Goal: Check status: Check status

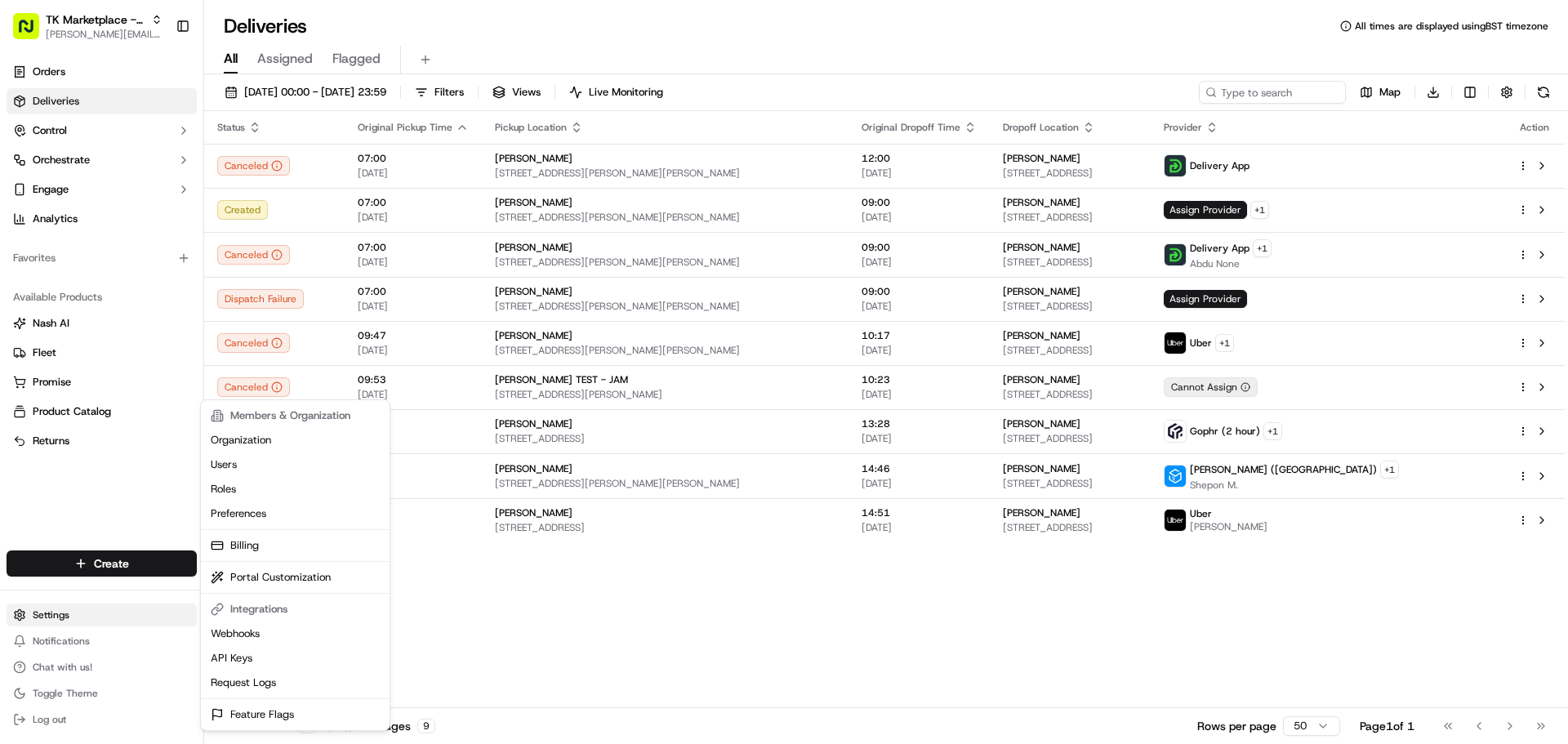
click at [87, 618] on html "TK Marketplace - TKD joao.alpuim@hackandcraft.com Toggle Sidebar Orders Deliver…" at bounding box center [784, 372] width 1568 height 744
click at [88, 645] on html "TK Marketplace - TKD joao.alpuim@hackandcraft.com Toggle Sidebar Orders Deliver…" at bounding box center [784, 372] width 1568 height 744
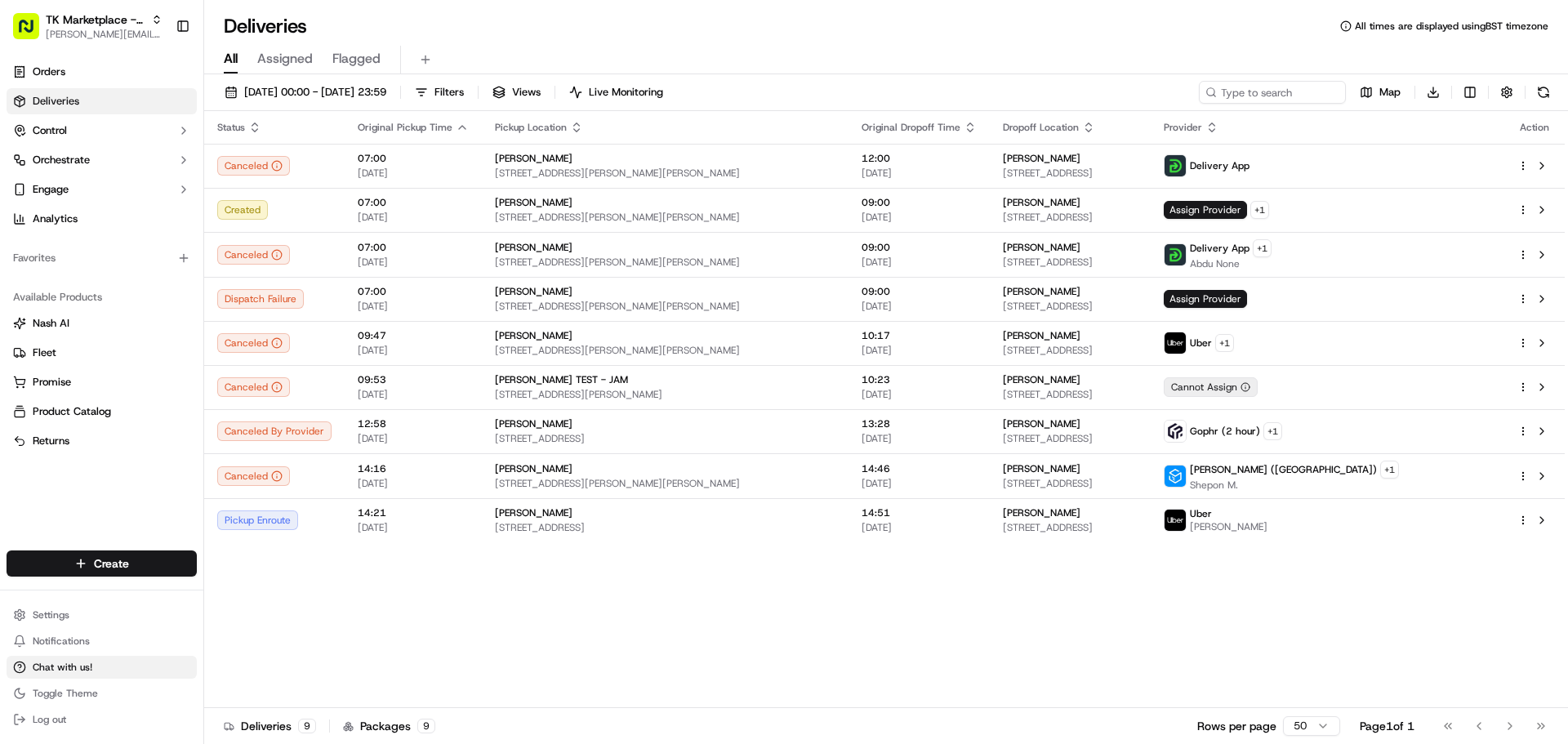
click at [79, 665] on span "Chat with us!" at bounding box center [63, 667] width 60 height 13
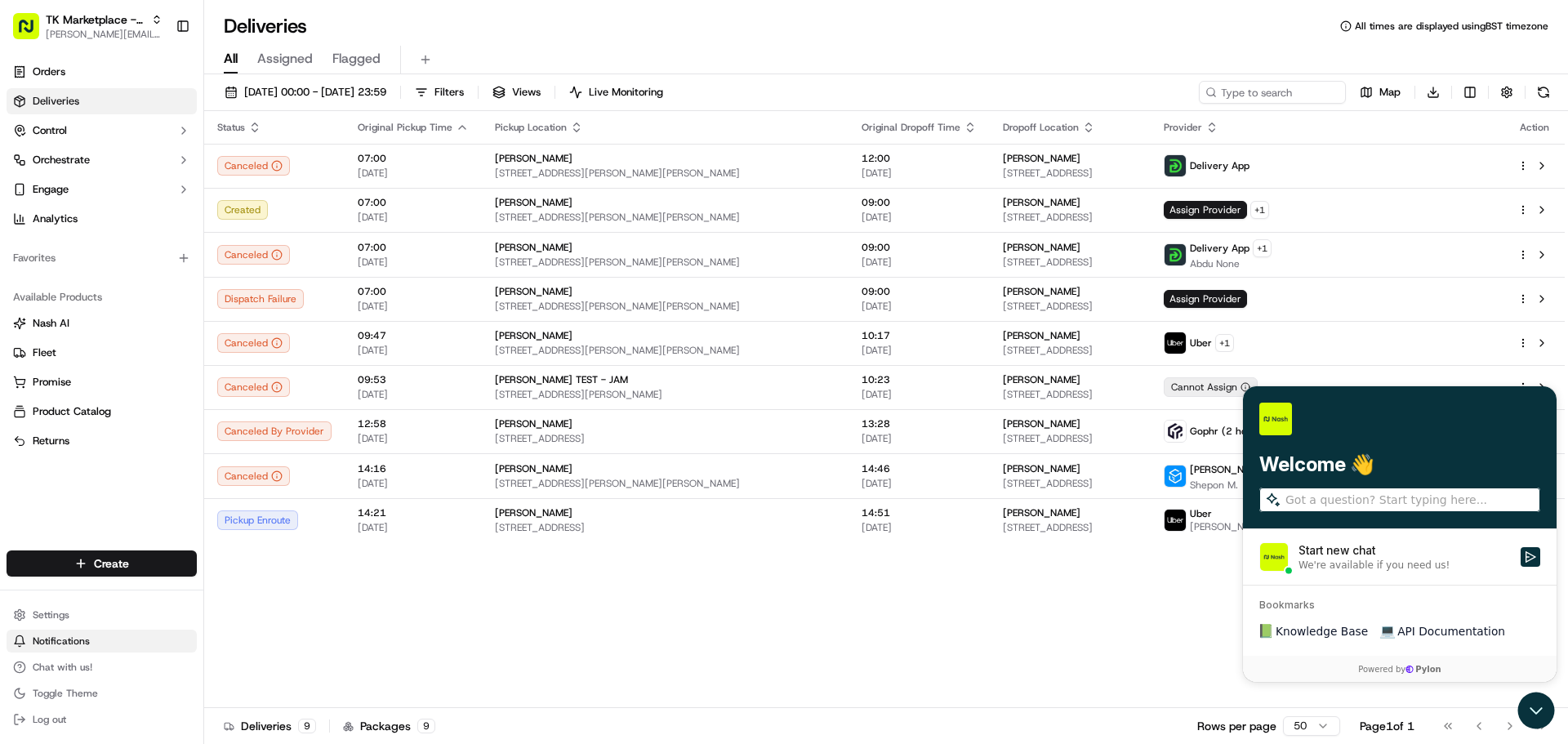
click at [90, 630] on button "Notifications" at bounding box center [102, 641] width 190 height 23
click at [95, 618] on html "TK Marketplace - TKD joao.alpuim@hackandcraft.com Toggle Sidebar Orders Deliver…" at bounding box center [784, 372] width 1568 height 744
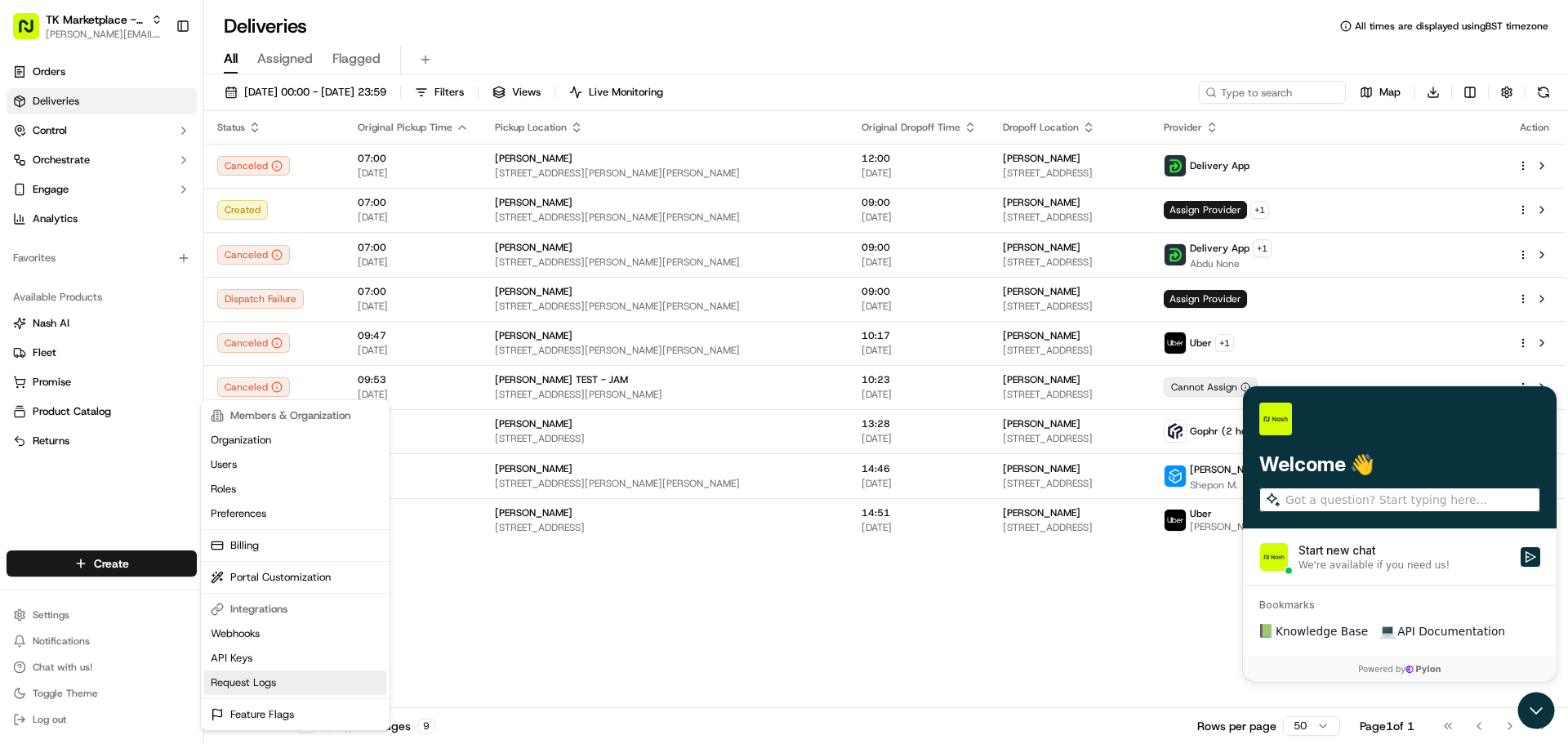
click at [296, 680] on link "Request Logs" at bounding box center [295, 682] width 182 height 25
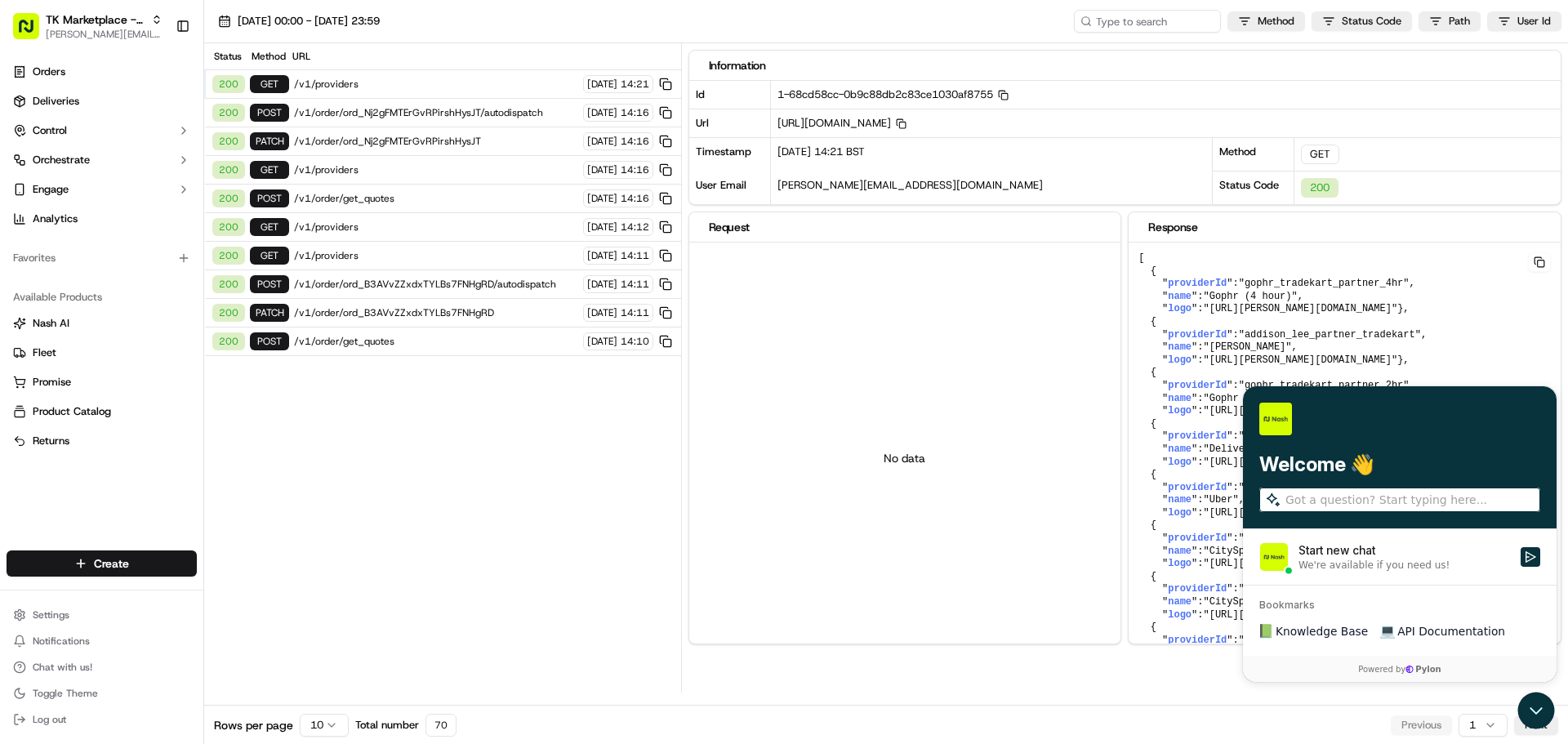
click at [458, 113] on span "/v1/order/ord_Nj2gFMTErGvRPirshHysJT/autodispatch" at bounding box center [436, 112] width 284 height 13
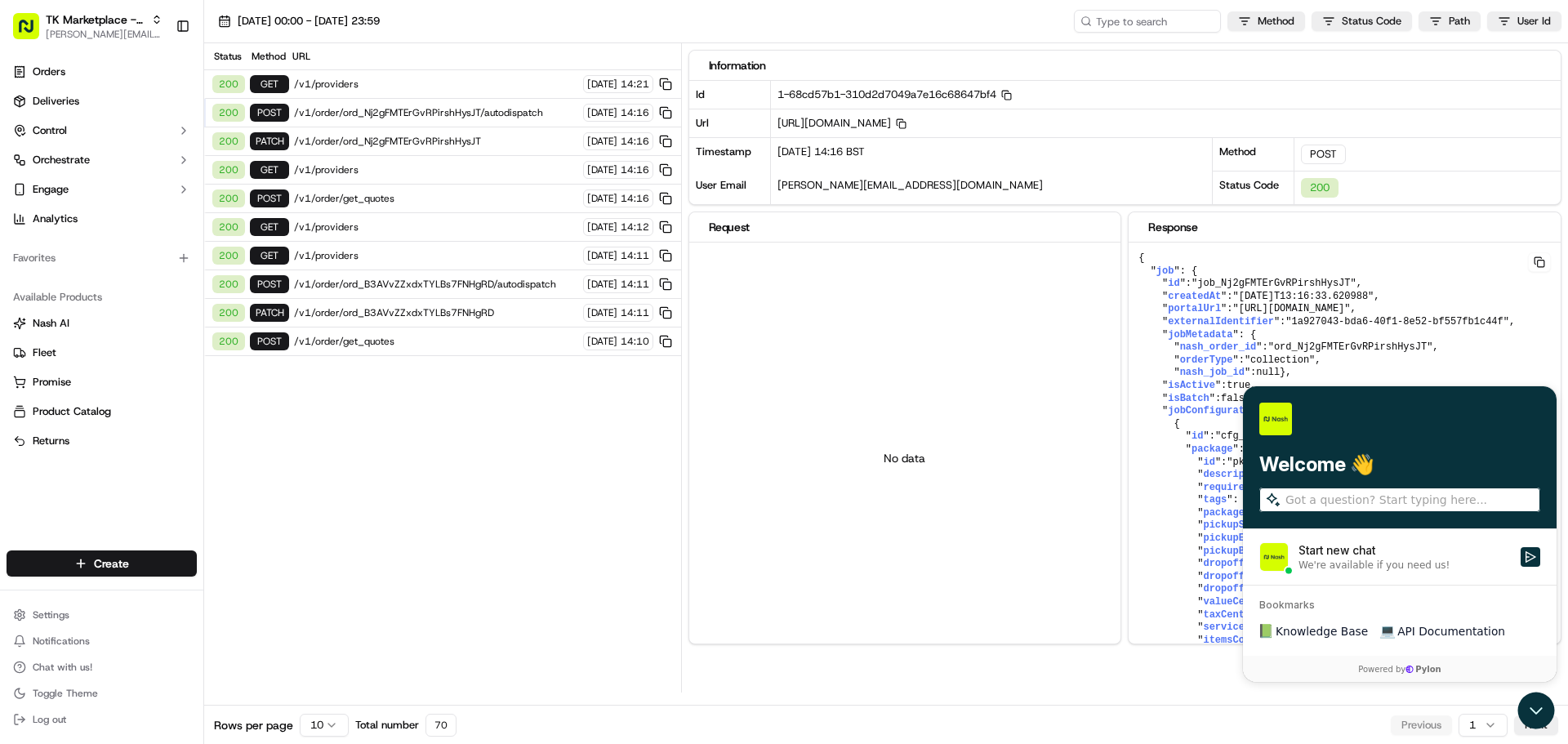
click at [448, 141] on span "/v1/order/ord_Nj2gFMTErGvRPirshHysJT" at bounding box center [436, 141] width 284 height 13
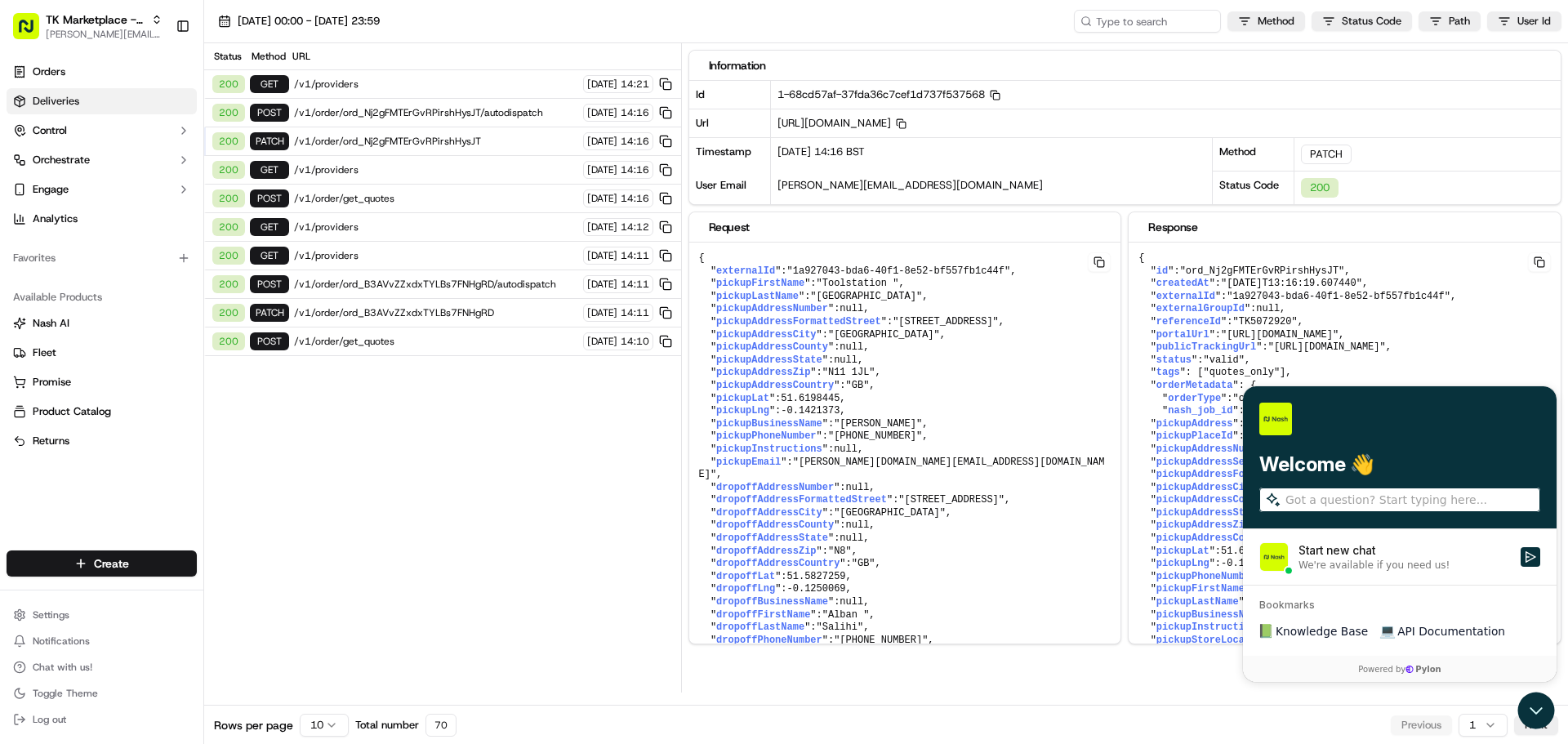
click at [98, 93] on link "Deliveries" at bounding box center [102, 101] width 190 height 26
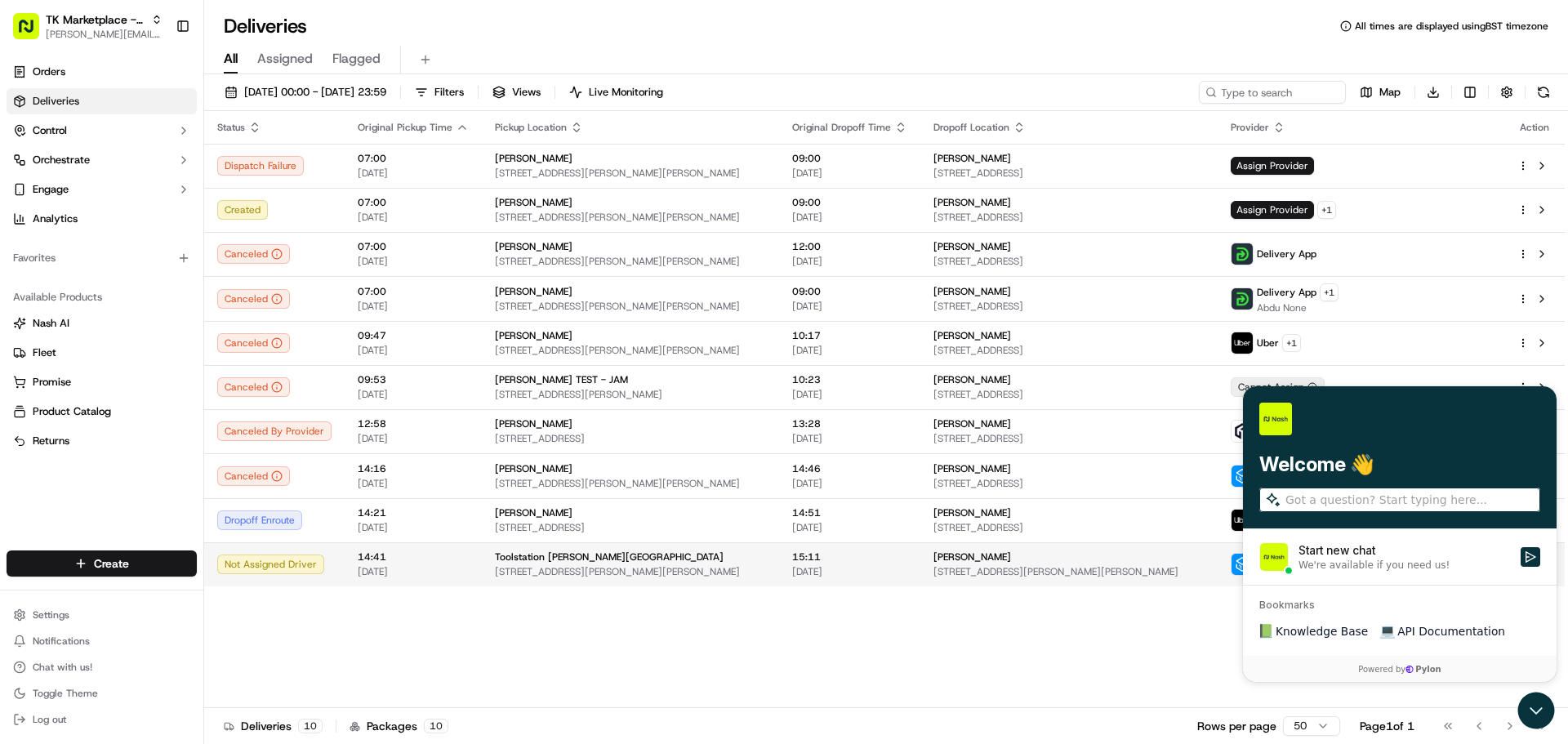
click at [609, 572] on span "Unit 1 Howard Street, Bolton, BL1 8HS, GB" at bounding box center [630, 571] width 271 height 13
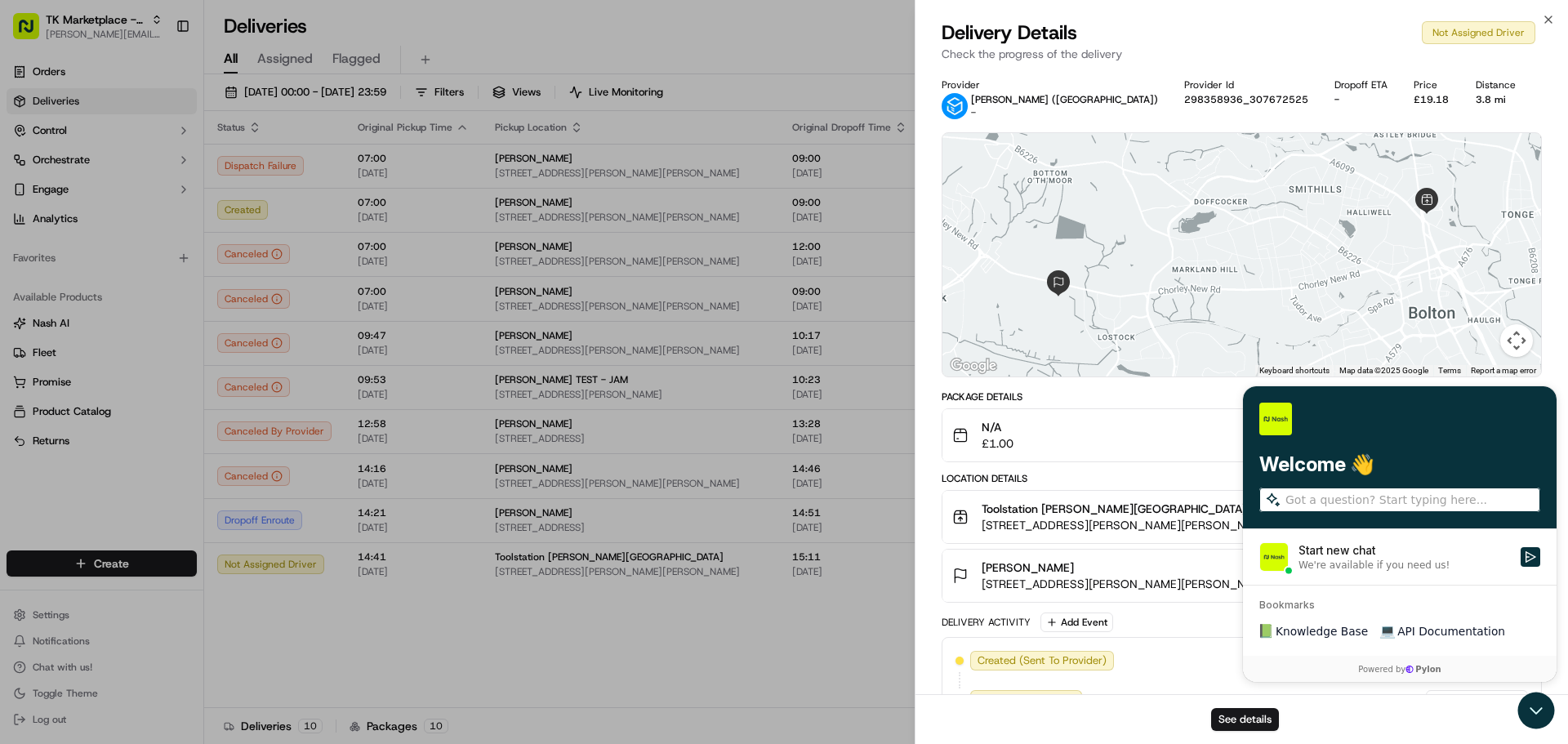
click at [1527, 711] on div "See details" at bounding box center [1241, 719] width 652 height 50
click at [1539, 712] on div "See details" at bounding box center [1241, 719] width 652 height 50
click at [1366, 423] on div "N/A £1.00" at bounding box center [1235, 435] width 566 height 33
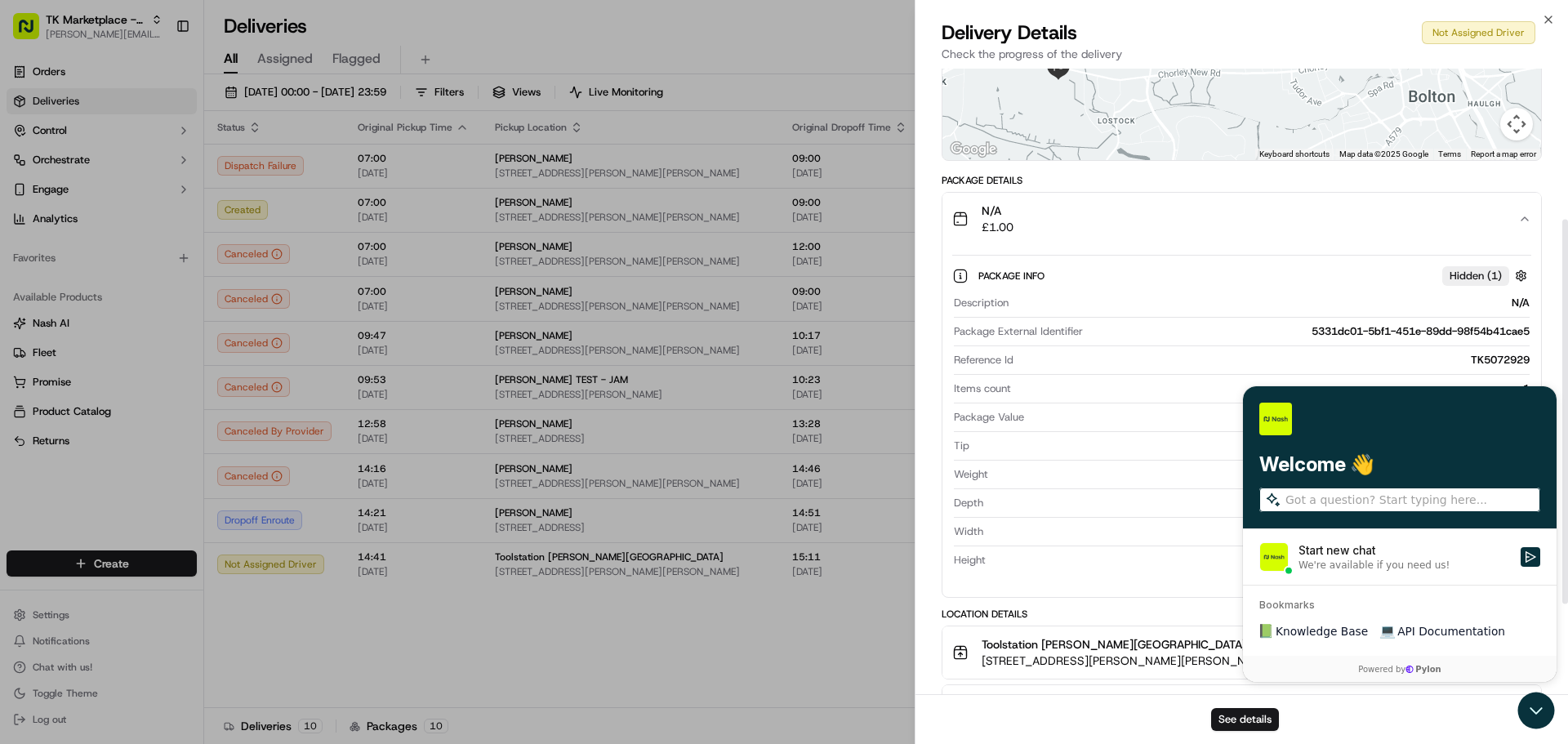
scroll to position [245, 0]
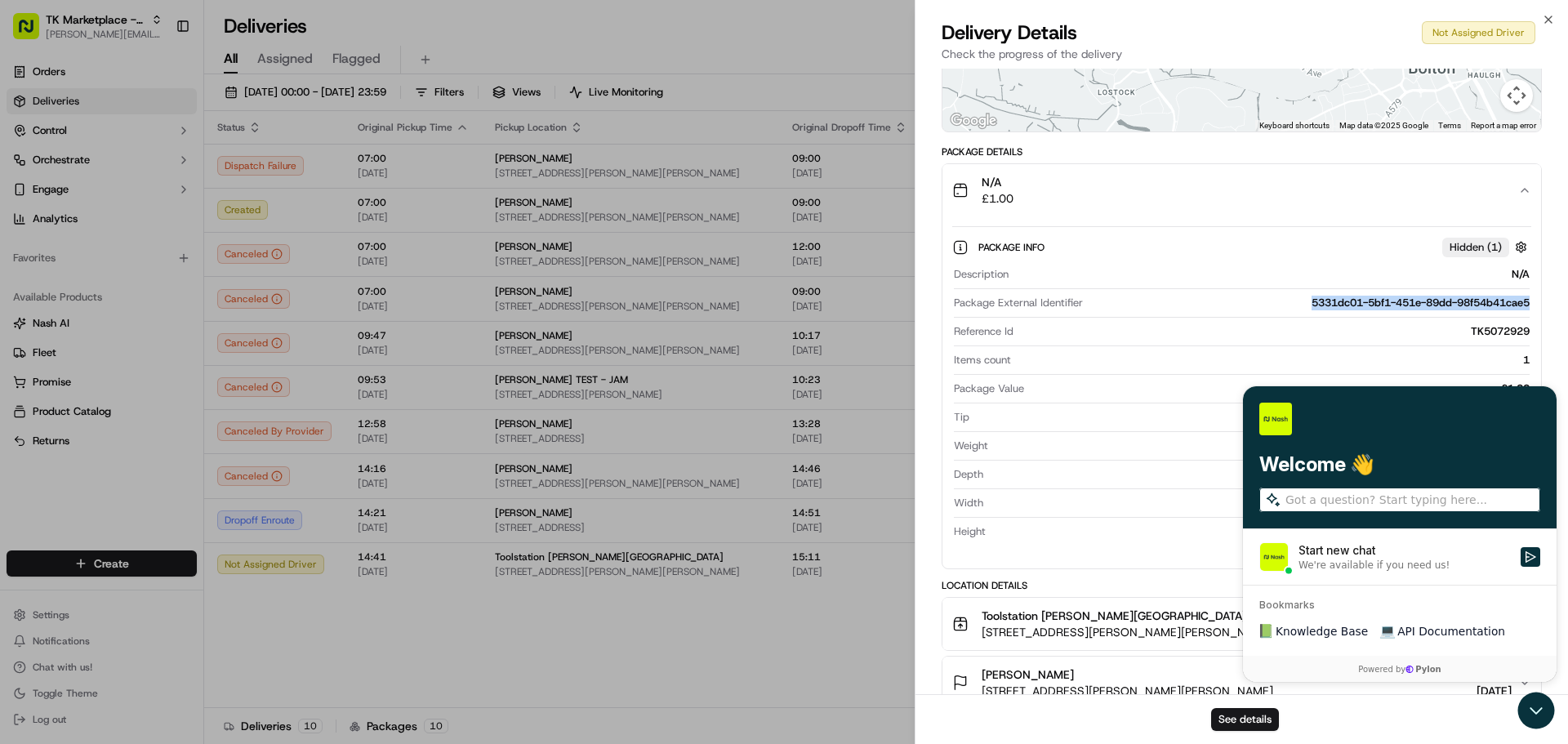
drag, startPoint x: 1302, startPoint y: 303, endPoint x: 1542, endPoint y: 297, distance: 240.1
click at [1542, 297] on div "Provider Stuart (UK) - Provider Id 298358936_307672525 Dropoff ETA - Price £19.…" at bounding box center [1241, 332] width 652 height 1017
copy div "5331dc01-5bf1-451e-89dd-98f54b41cae5"
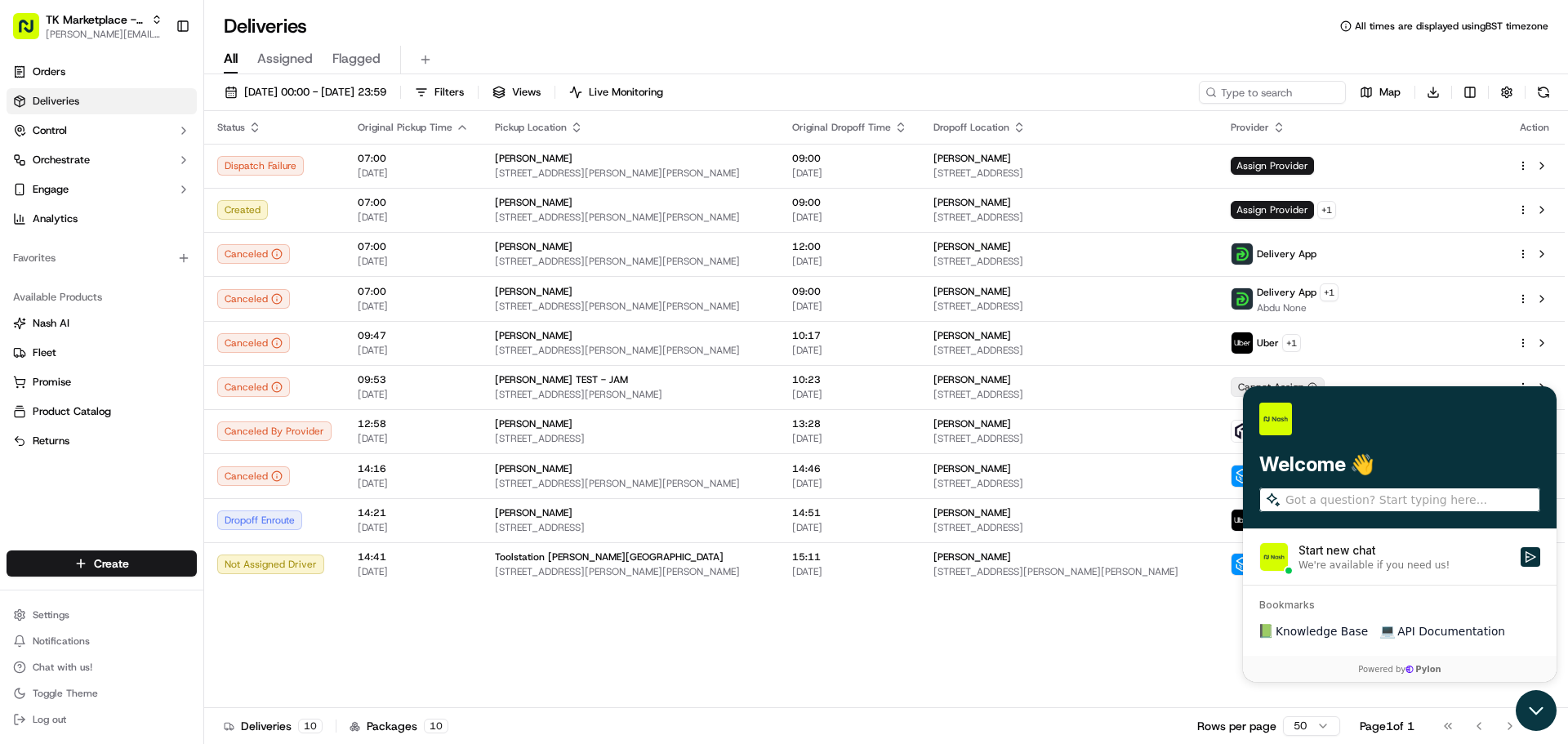
click at [1537, 711] on icon "Open customer support" at bounding box center [1536, 711] width 41 height 41
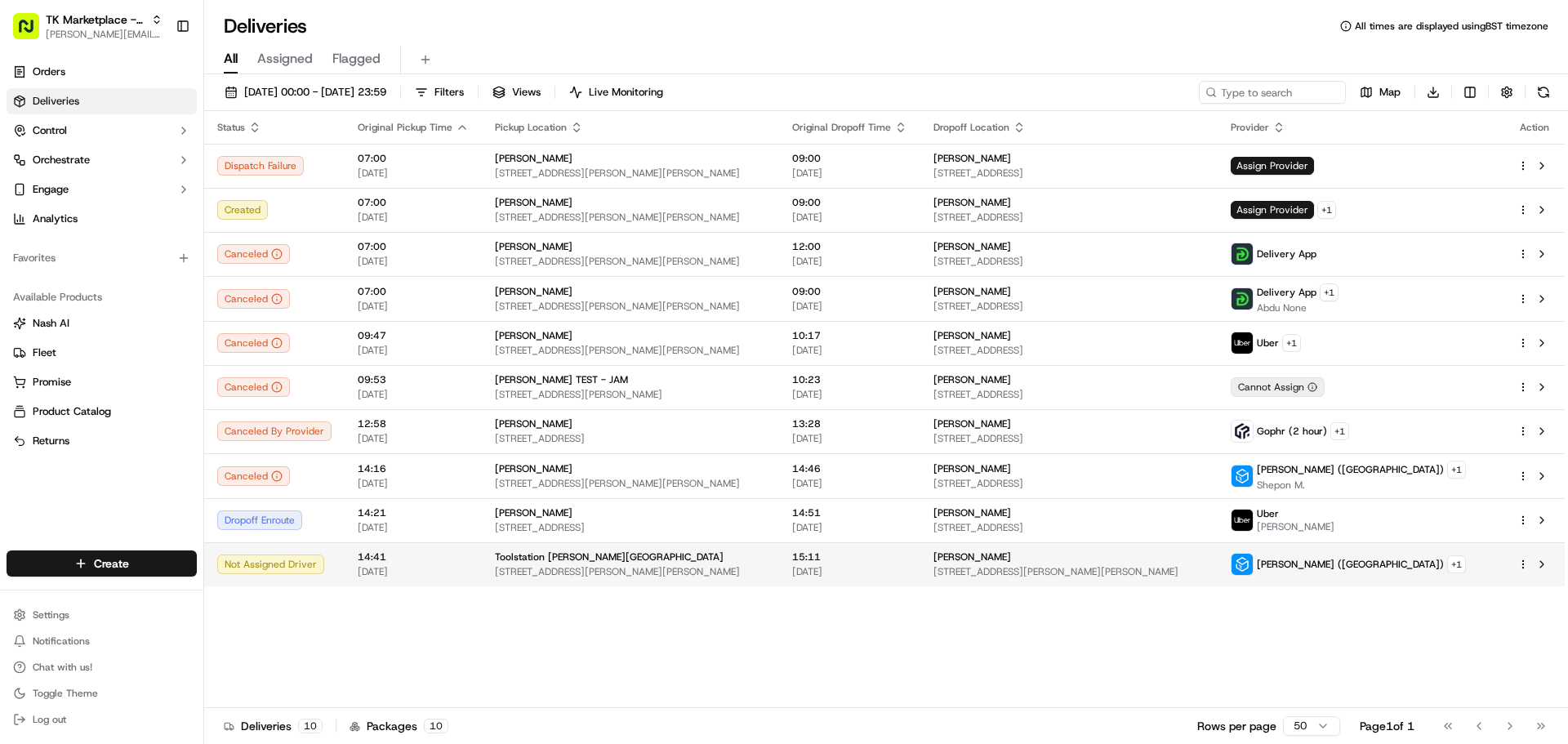
click at [442, 578] on span "[DATE]" at bounding box center [413, 571] width 111 height 13
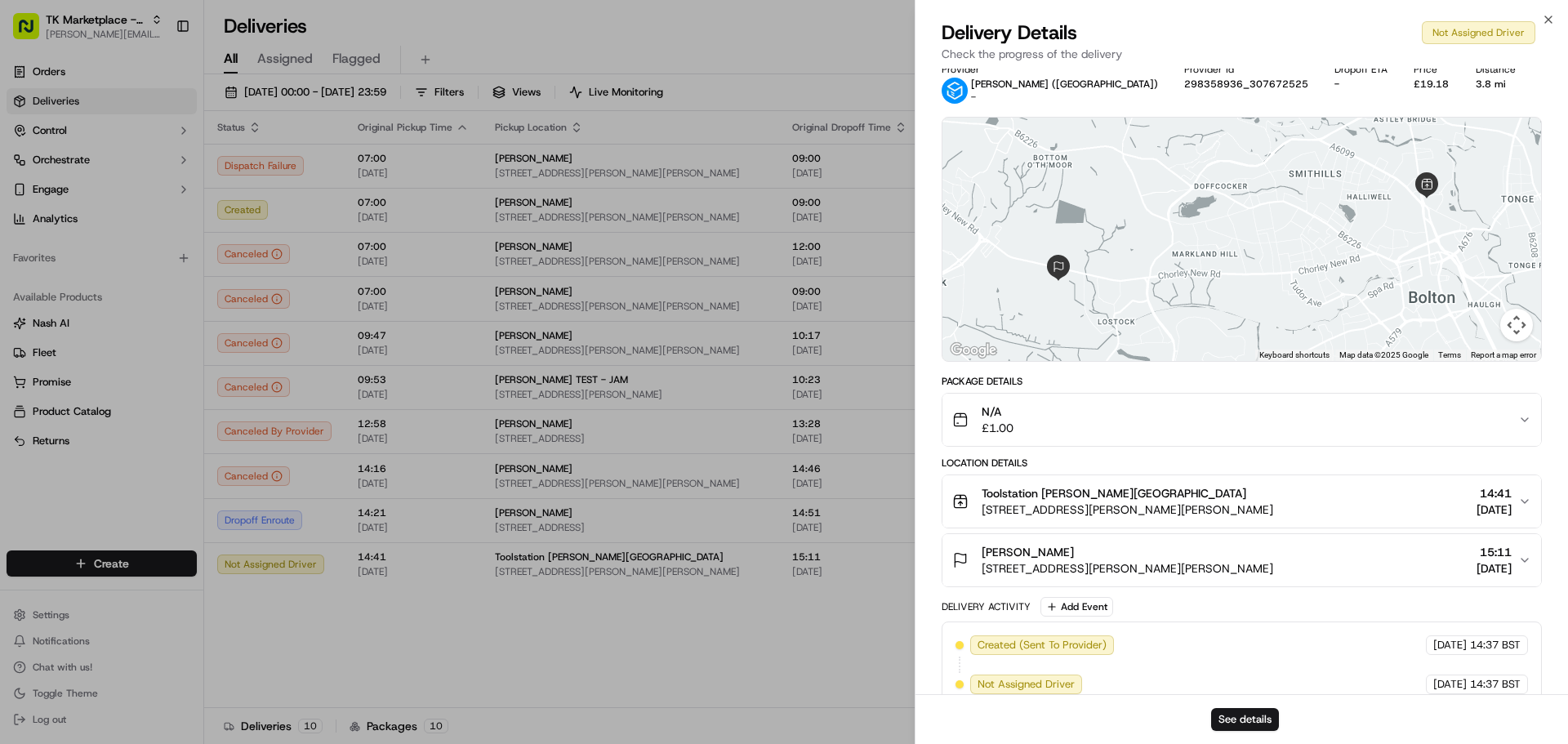
scroll to position [39, 0]
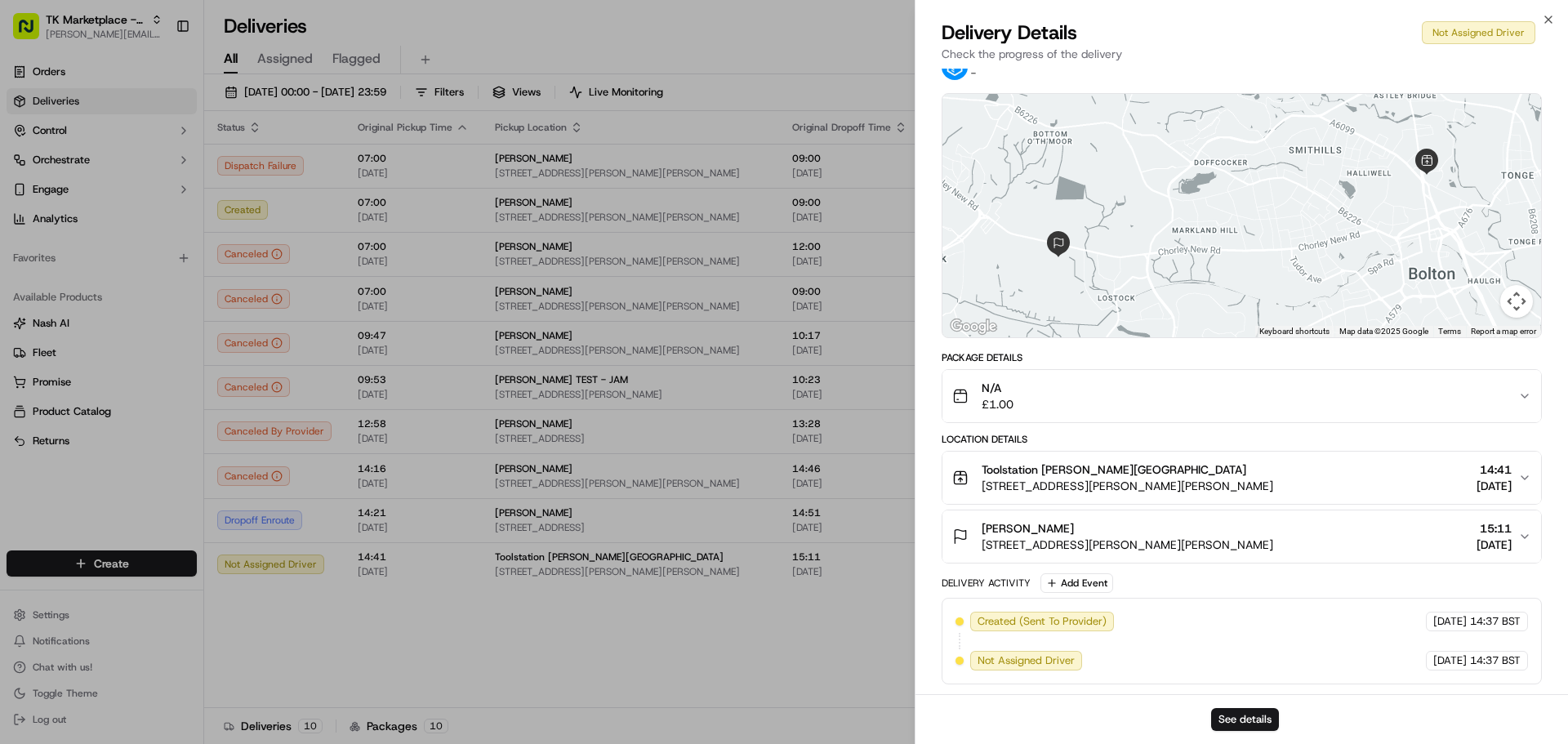
click at [1226, 469] on div "Toolstation Bolton Howard Street Unit 1 Howard Street, Bolton, BL1 8HS, GB 14:4…" at bounding box center [1235, 477] width 566 height 33
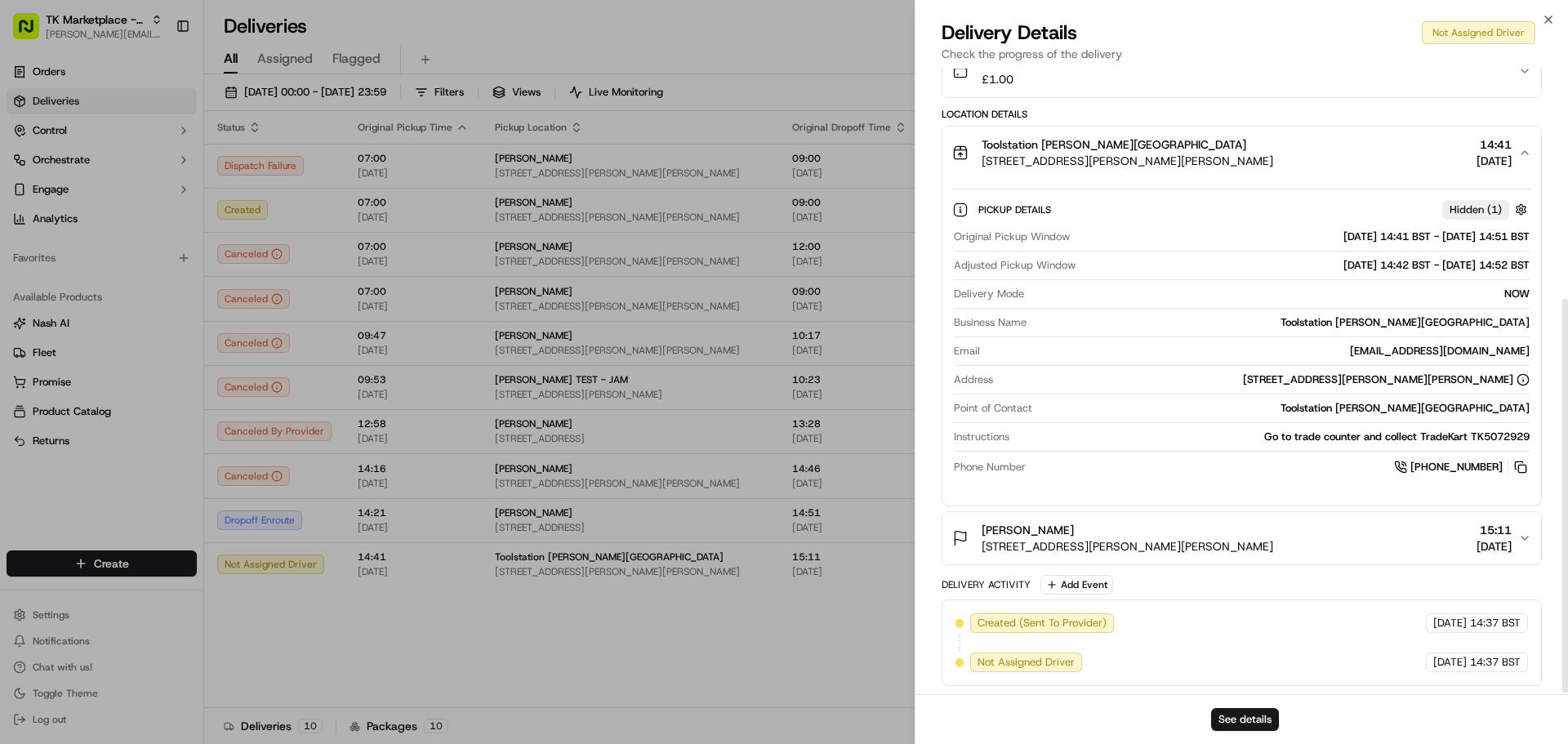
scroll to position [366, 0]
click at [1263, 529] on div "basharat Hussain" at bounding box center [1127, 528] width 291 height 16
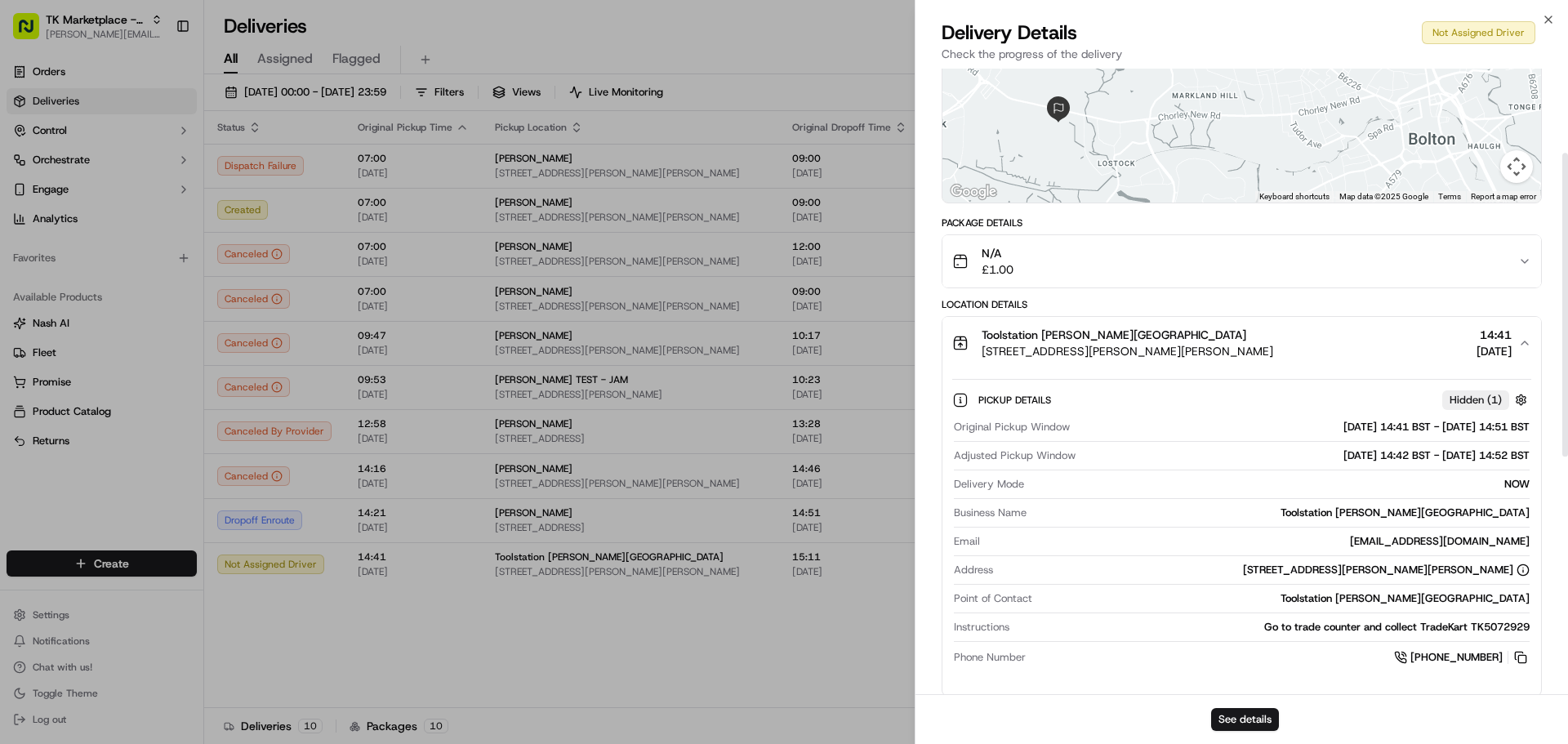
scroll to position [0, 0]
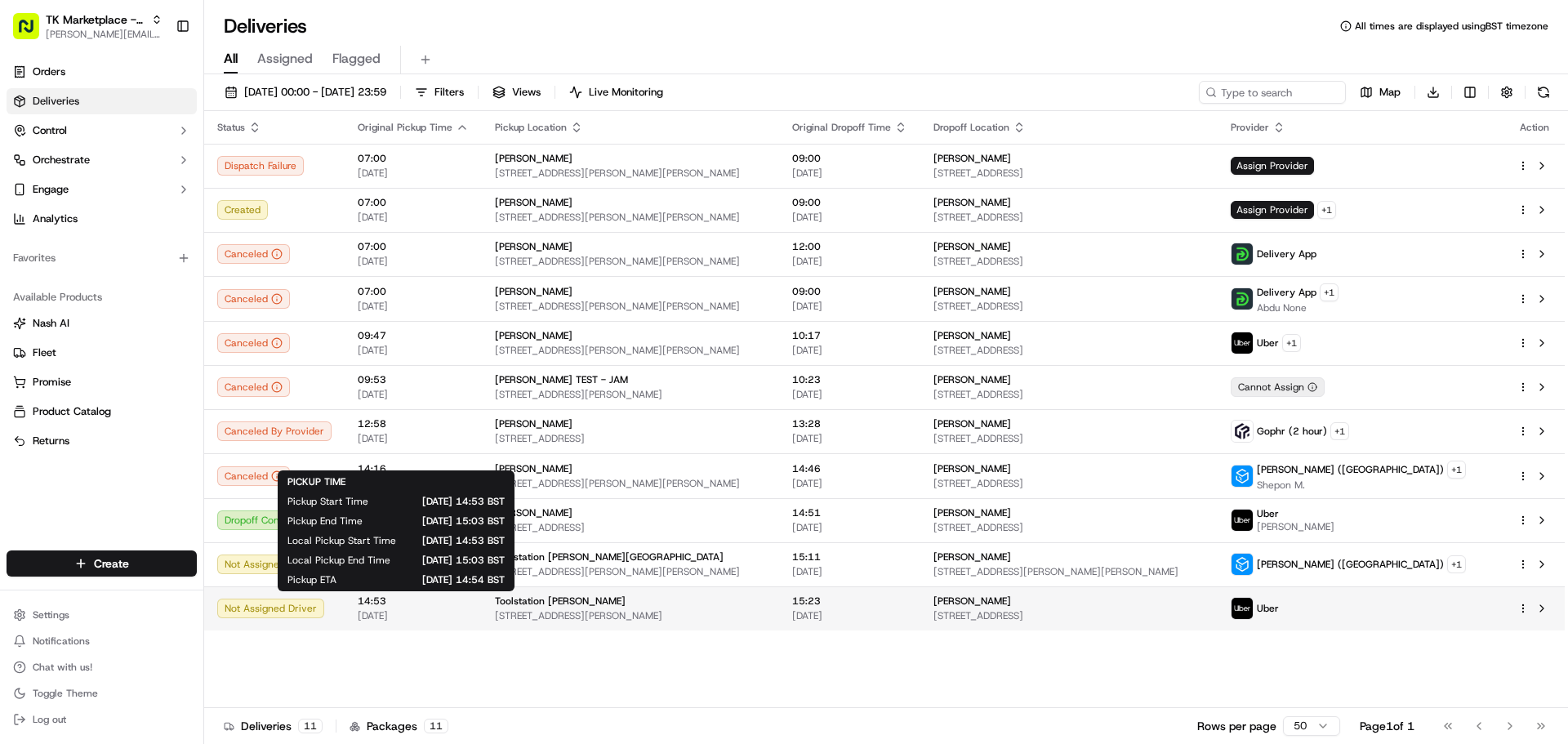
click at [439, 616] on span "[DATE]" at bounding box center [413, 615] width 111 height 13
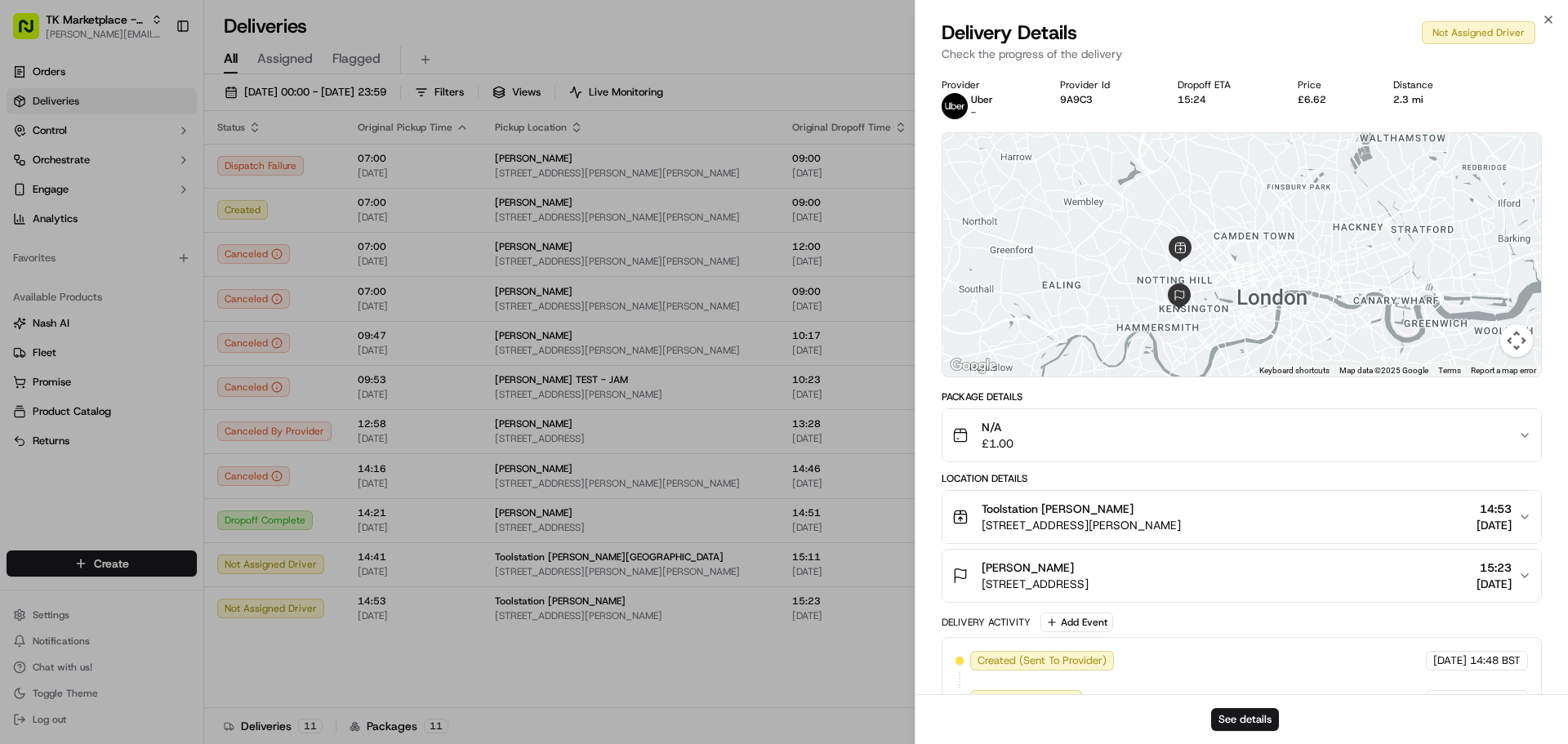
click at [1098, 441] on div "N/A £1.00" at bounding box center [1235, 435] width 566 height 33
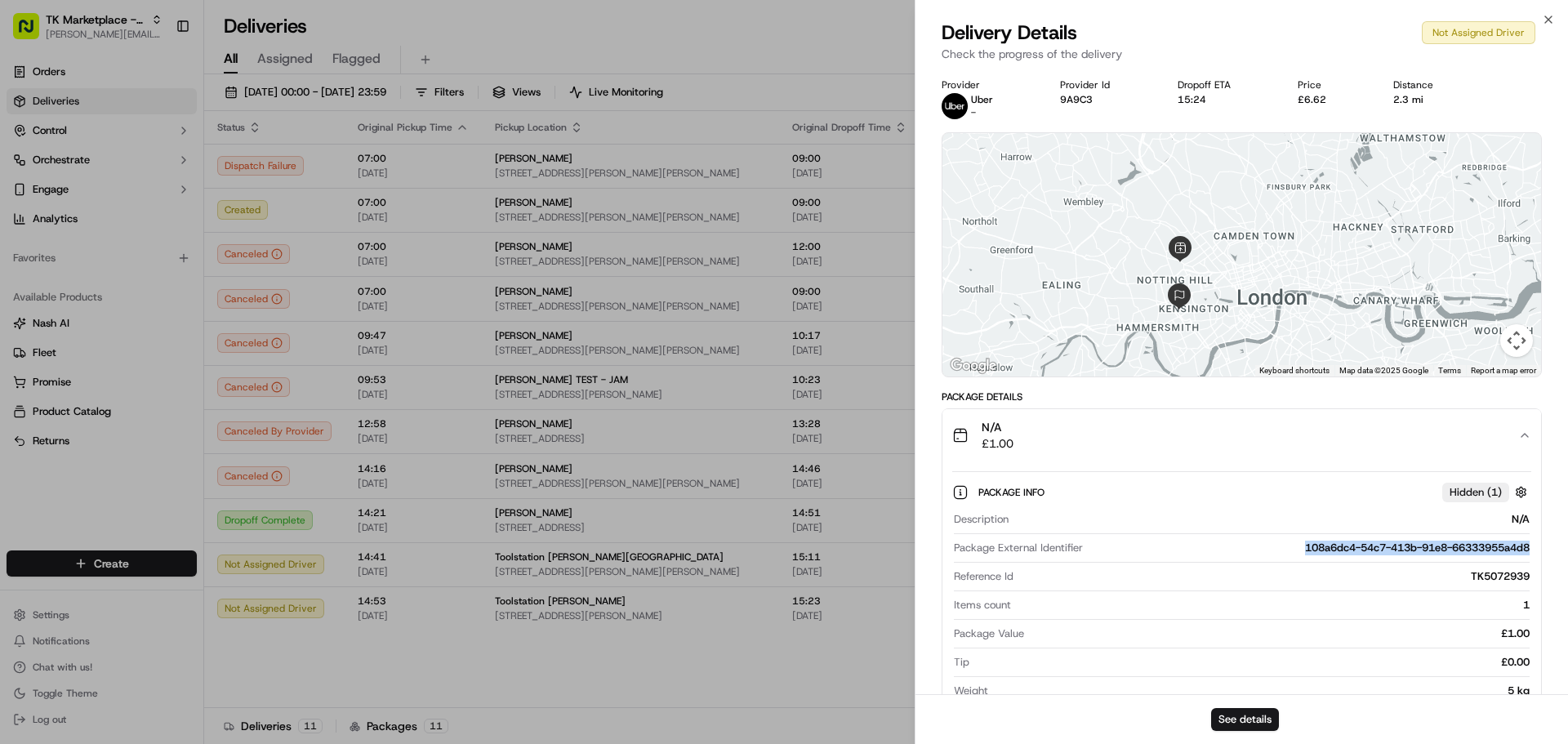
drag, startPoint x: 1295, startPoint y: 546, endPoint x: 1535, endPoint y: 553, distance: 240.1
click at [1535, 553] on div "Package Info Hidden ( 1 ) Description N/A Package External Identifier 108a6dc4-…" at bounding box center [1242, 630] width 598 height 339
copy div "108a6dc4-54c7-413b-91e8-66333955a4d8"
click at [1259, 721] on button "See details" at bounding box center [1244, 719] width 68 height 23
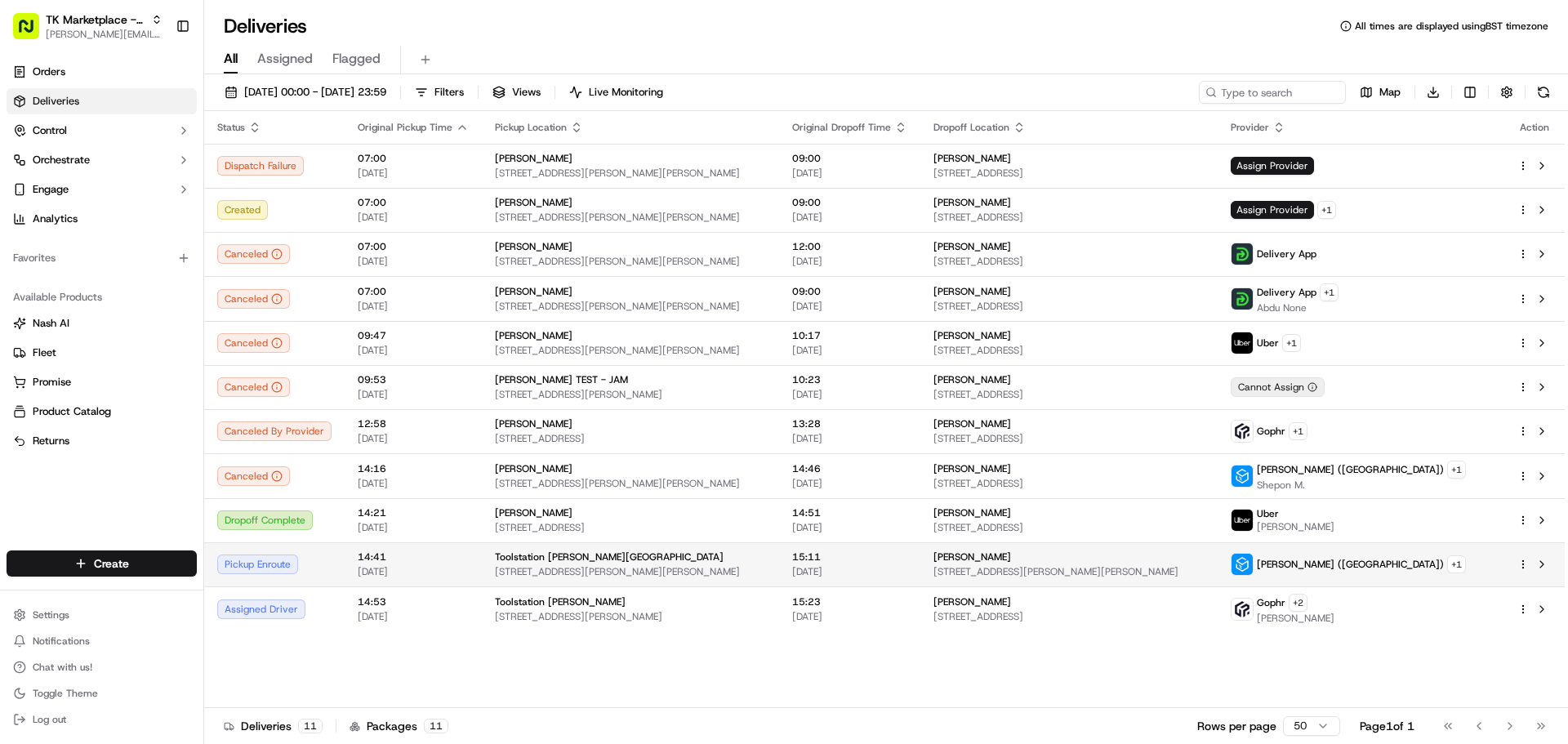
click at [683, 562] on div "Toolstation Bolton Howard Street" at bounding box center [630, 556] width 271 height 13
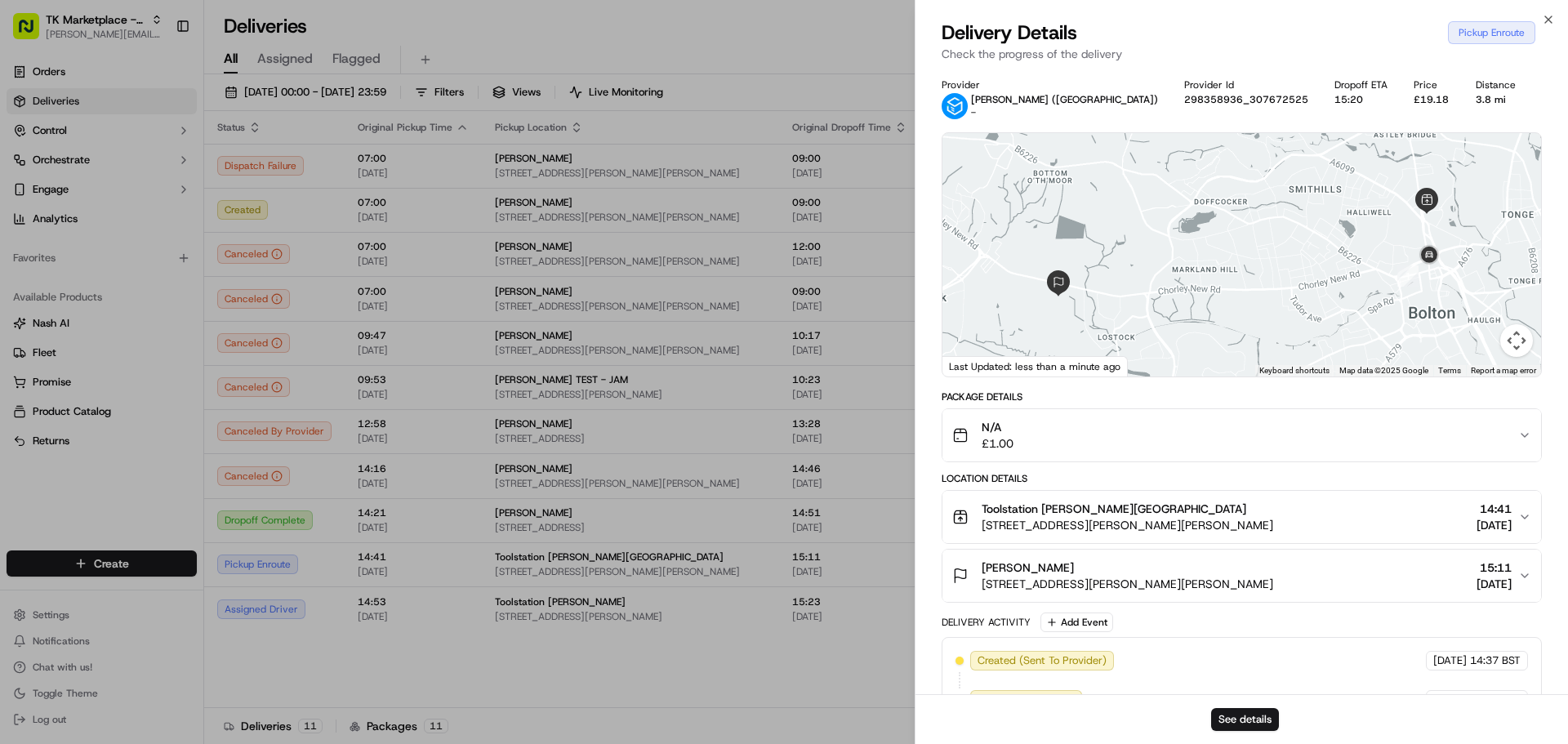
click at [1320, 454] on button "N/A £1.00" at bounding box center [1242, 435] width 598 height 52
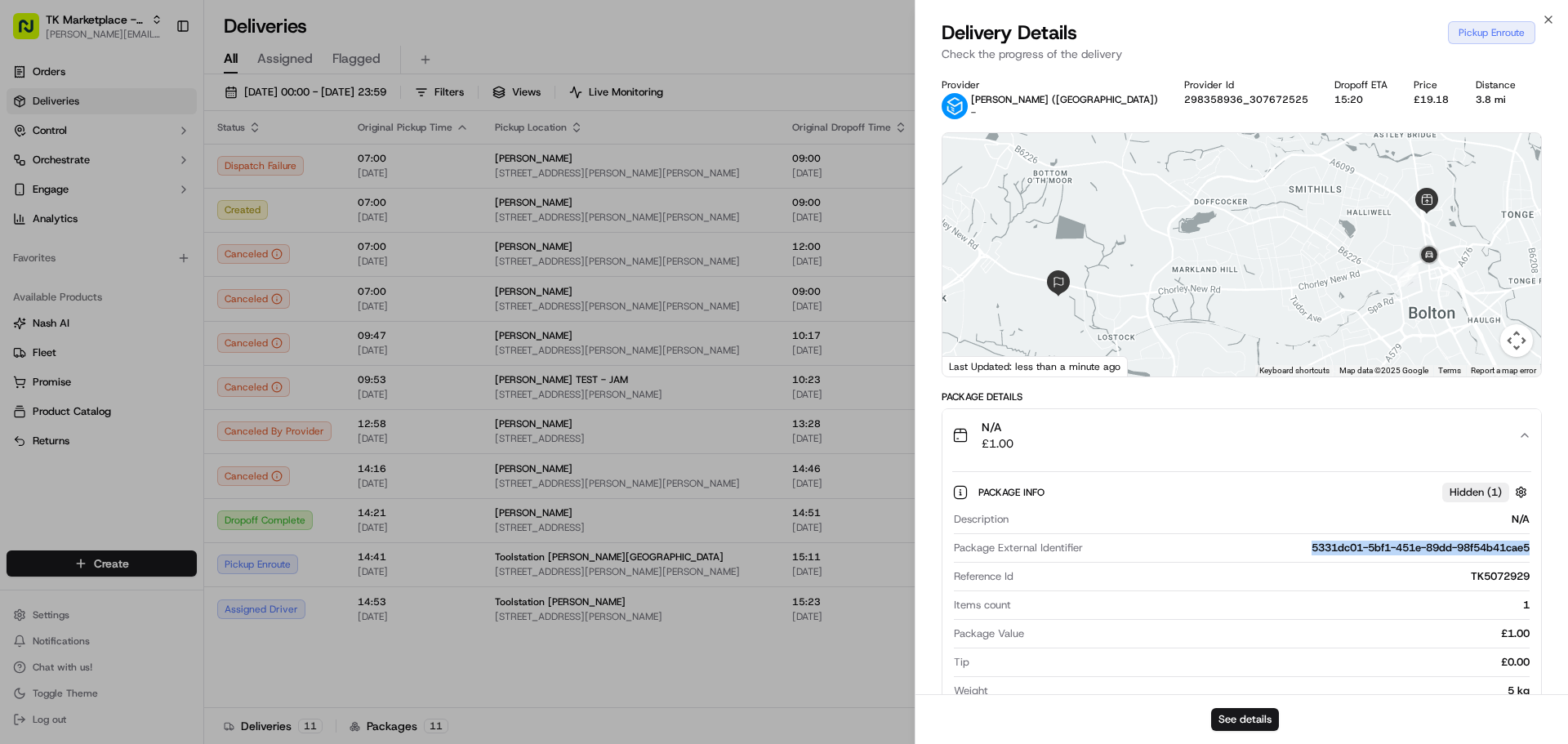
drag, startPoint x: 1297, startPoint y: 547, endPoint x: 1502, endPoint y: 556, distance: 205.2
click at [1533, 559] on div "Package Info Hidden ( 1 ) Description N/A Package External Identifier 5331dc01-…" at bounding box center [1242, 630] width 598 height 339
copy div "5331dc01-5bf1-451e-89dd-98f54b41cae5"
click at [1236, 718] on button "See details" at bounding box center [1244, 719] width 68 height 23
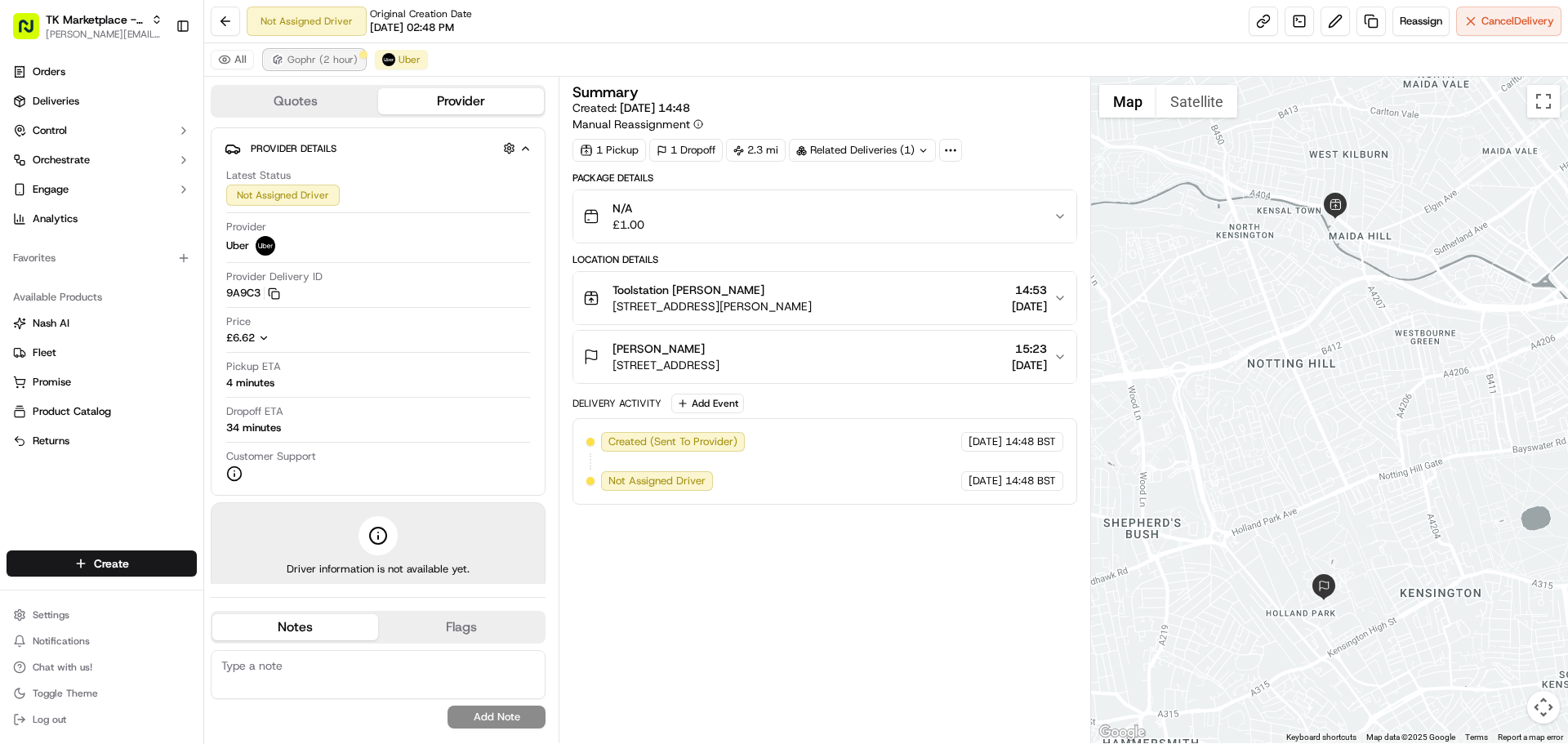
drag, startPoint x: 320, startPoint y: 61, endPoint x: 343, endPoint y: 54, distance: 24.0
click at [320, 61] on span "Gophr (2 hour)" at bounding box center [322, 59] width 70 height 13
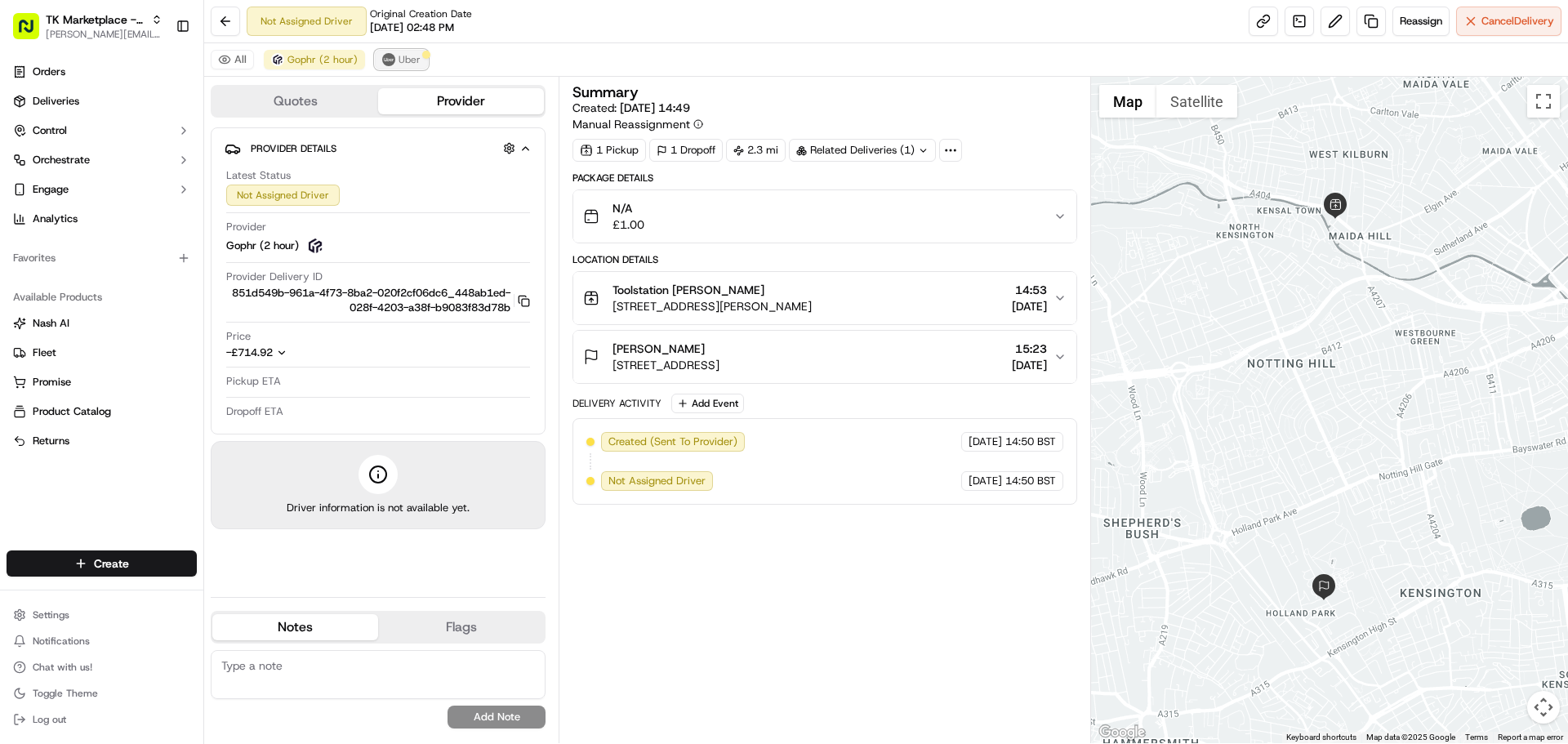
click at [401, 53] on span "Uber" at bounding box center [410, 59] width 22 height 13
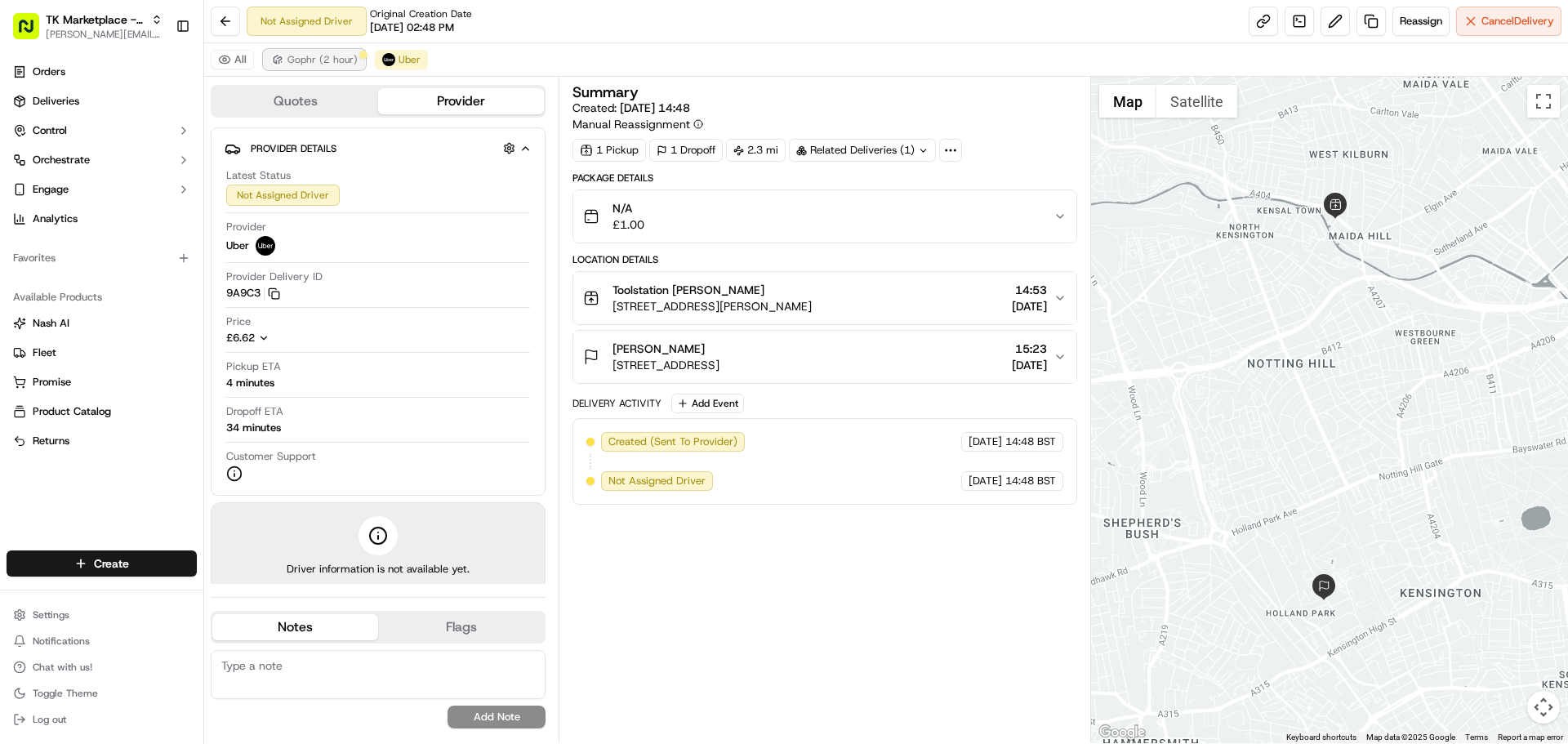
click at [324, 66] on button "Gophr (2 hour)" at bounding box center [314, 59] width 101 height 20
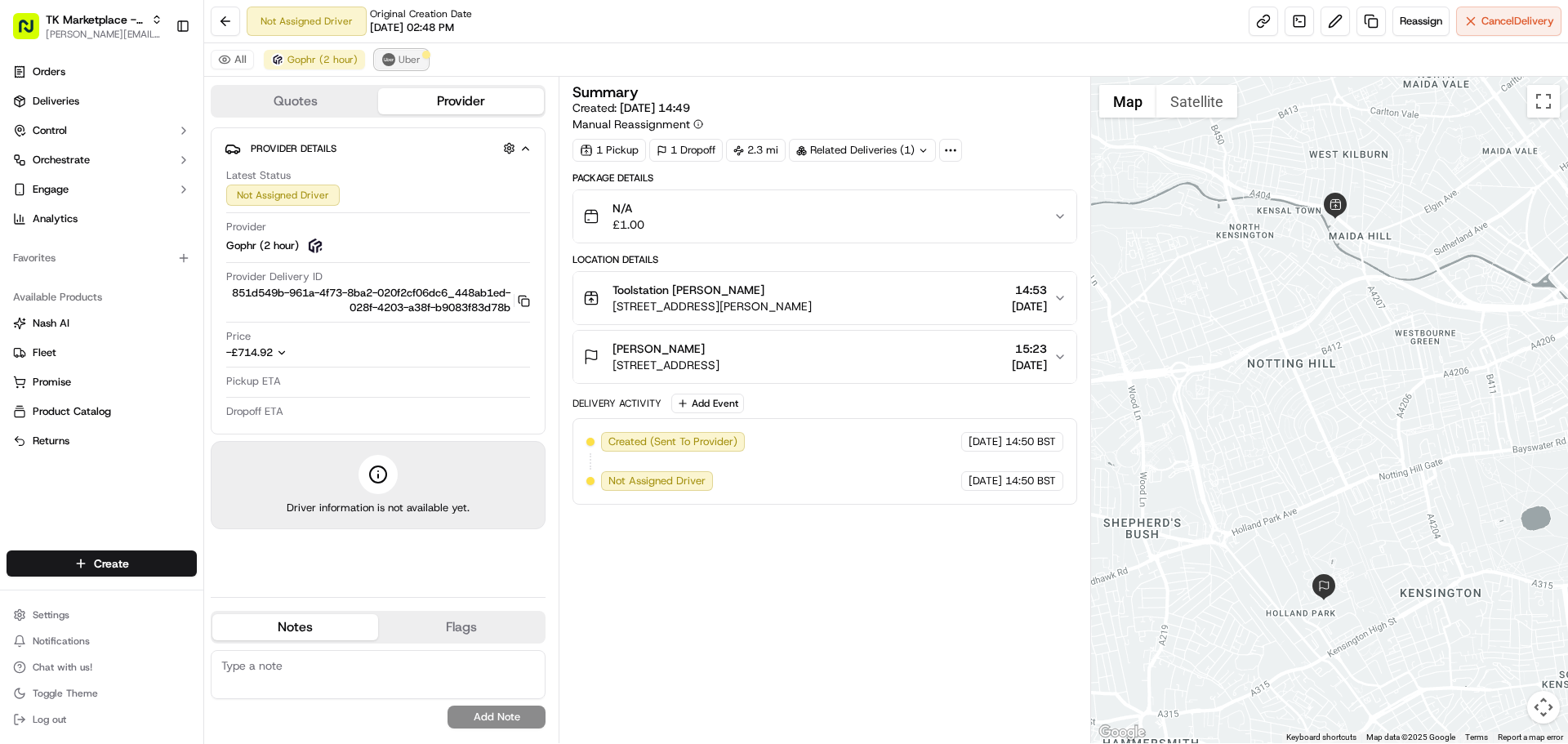
click at [378, 65] on button "Uber" at bounding box center [401, 59] width 53 height 20
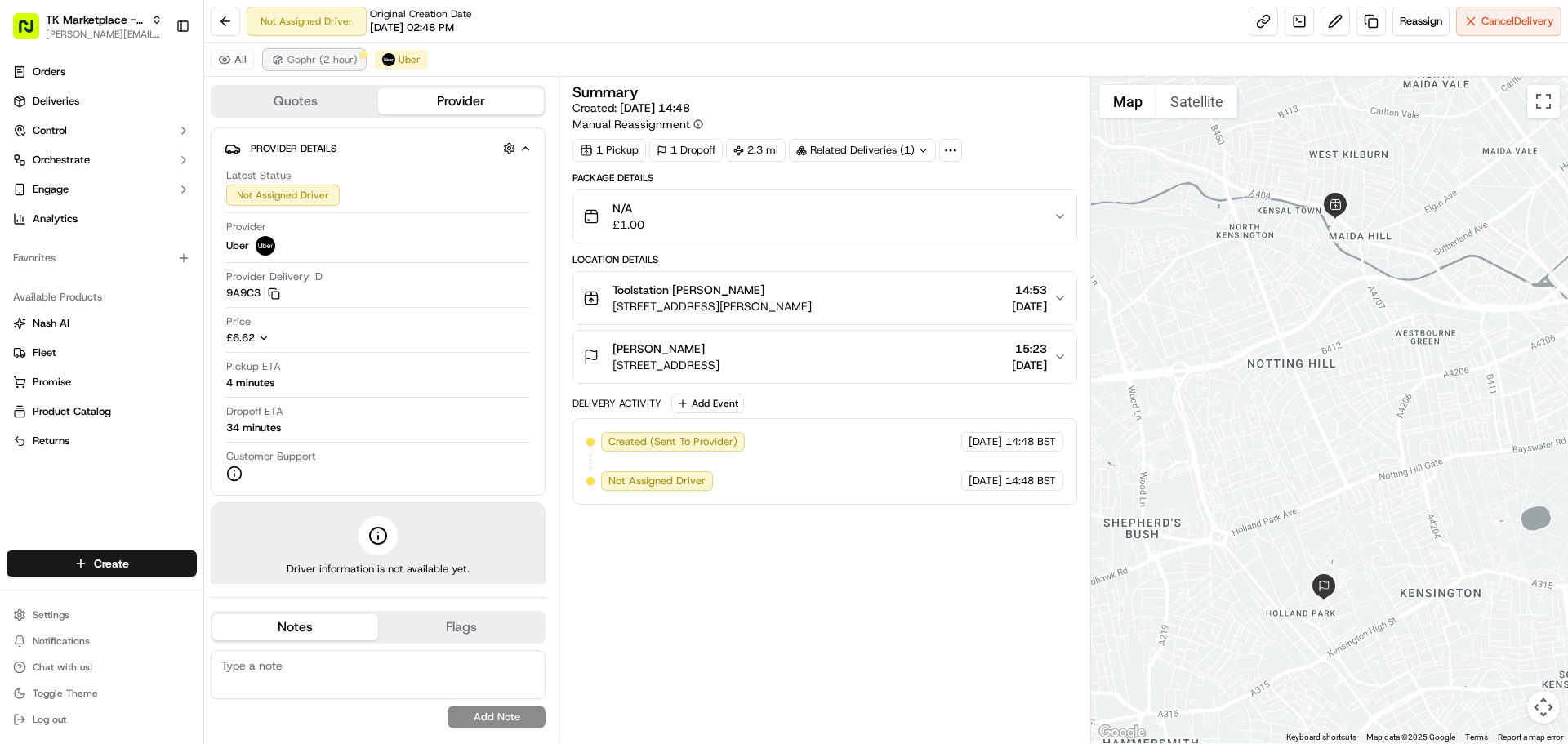
click at [342, 67] on button "Gophr (2 hour)" at bounding box center [314, 59] width 101 height 20
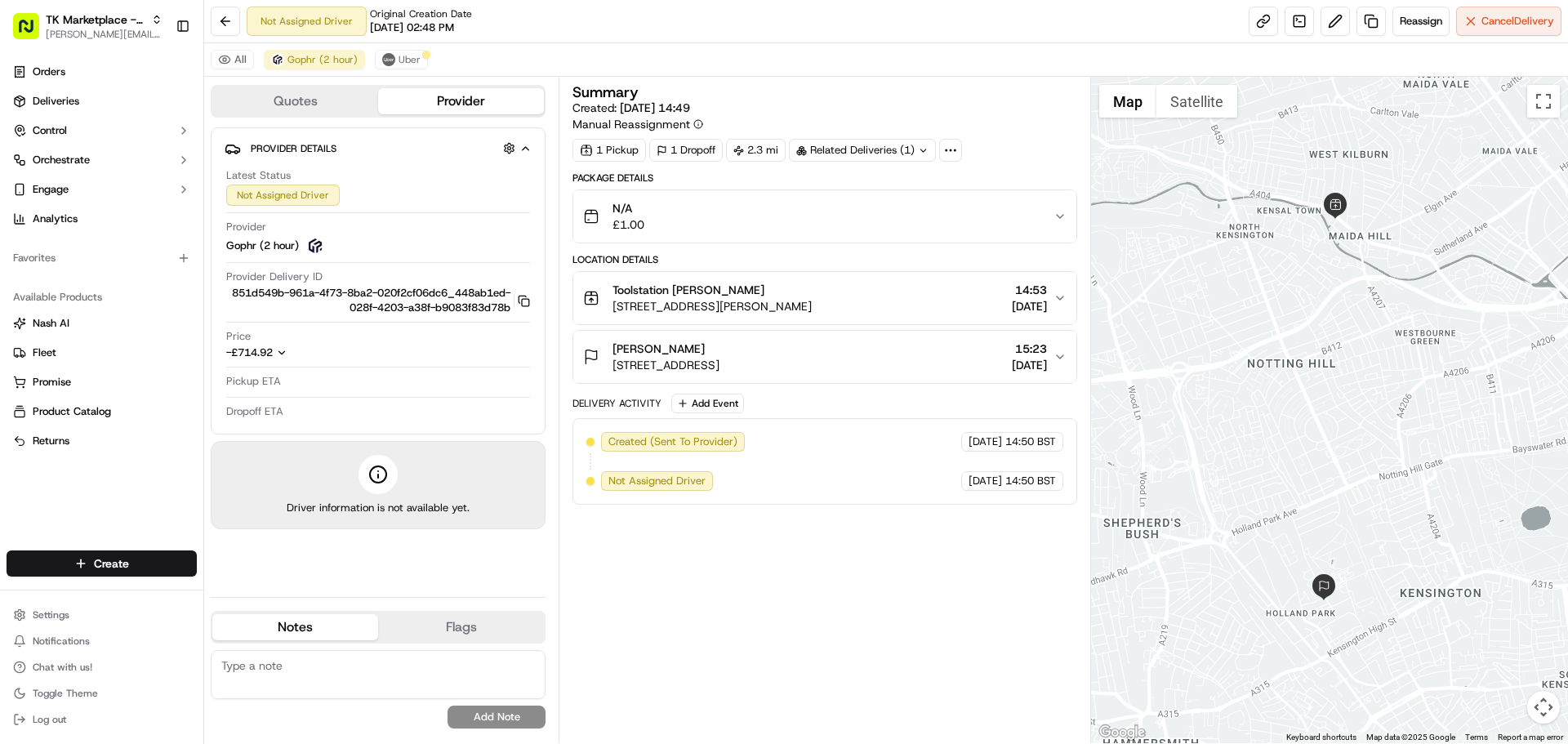
click at [392, 70] on div "All Gophr (2 hour) Uber" at bounding box center [885, 60] width 1363 height 33
click at [405, 73] on div "All Gophr (2 hour) Uber" at bounding box center [885, 60] width 1363 height 33
click at [407, 69] on button "Uber" at bounding box center [401, 59] width 53 height 20
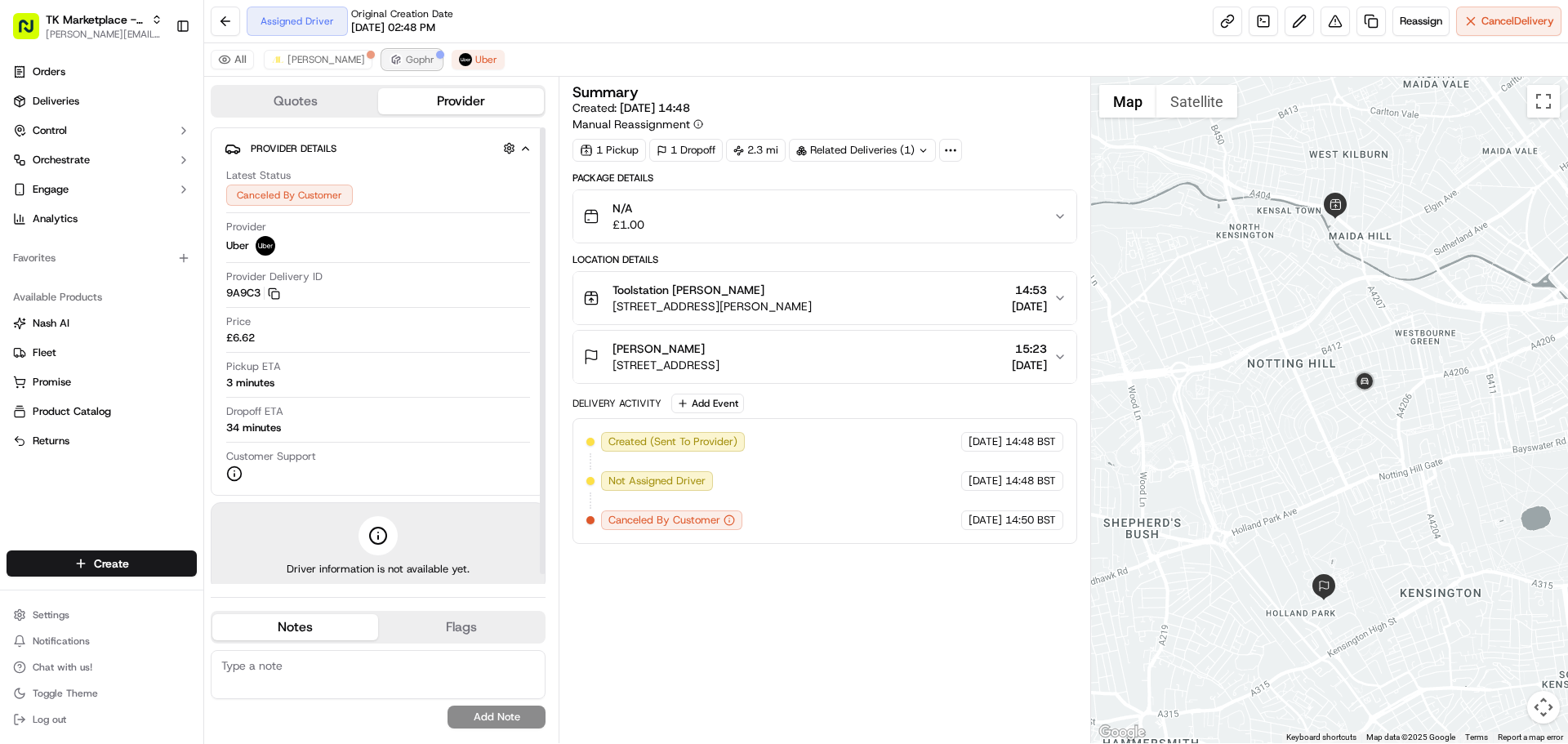
click at [406, 64] on span "Gophr" at bounding box center [420, 59] width 28 height 13
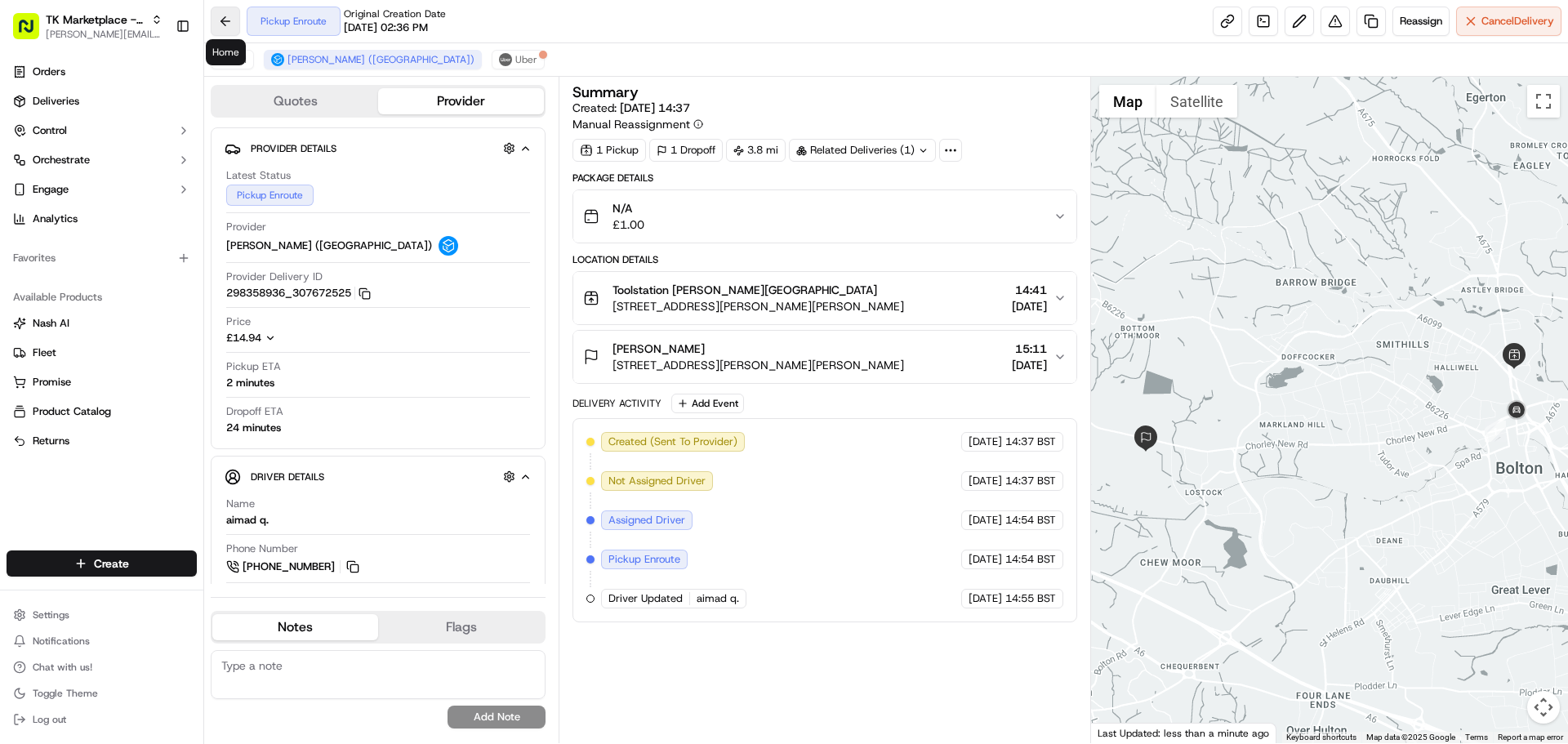
click at [215, 13] on button at bounding box center [225, 21] width 29 height 29
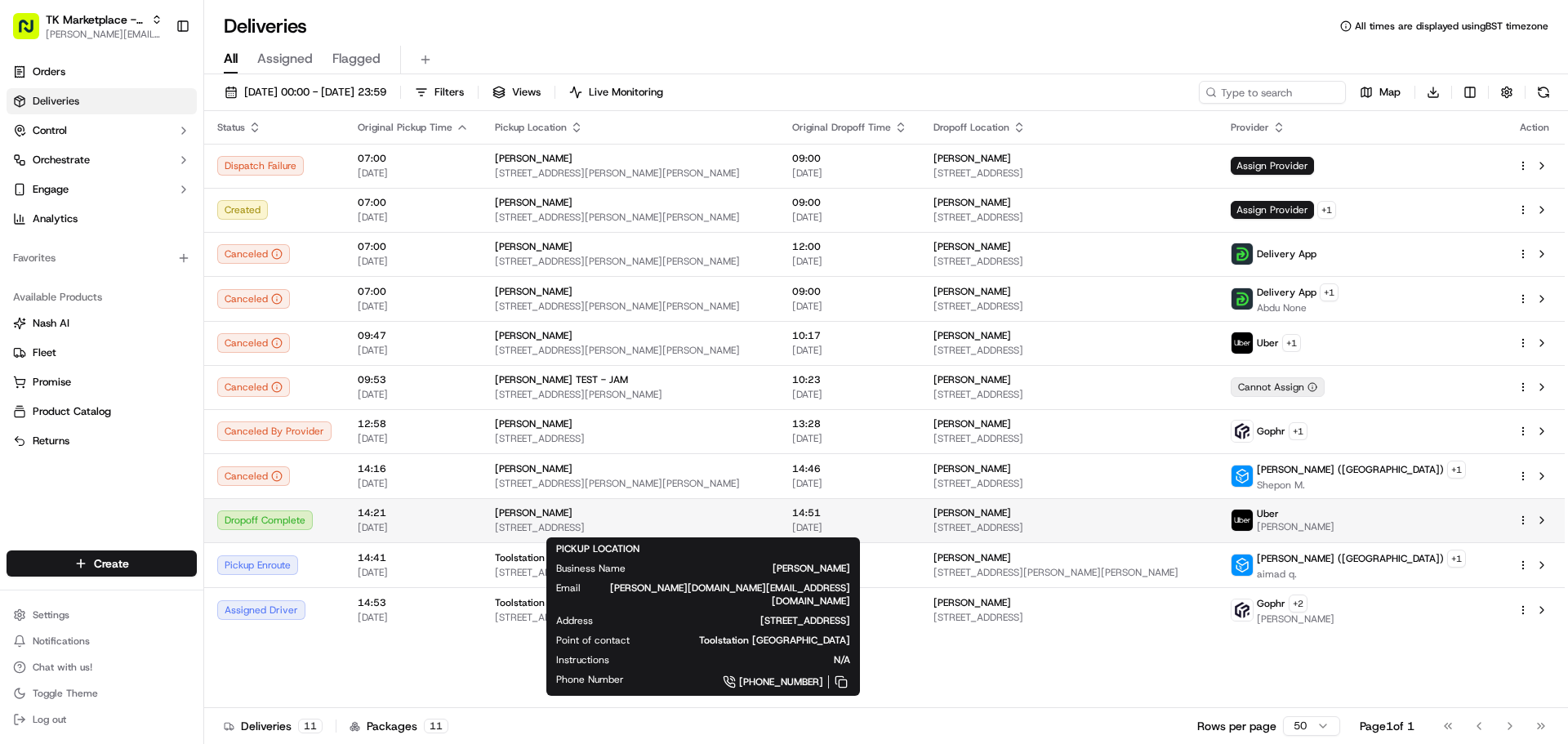
click at [766, 525] on span "[STREET_ADDRESS]" at bounding box center [630, 527] width 271 height 13
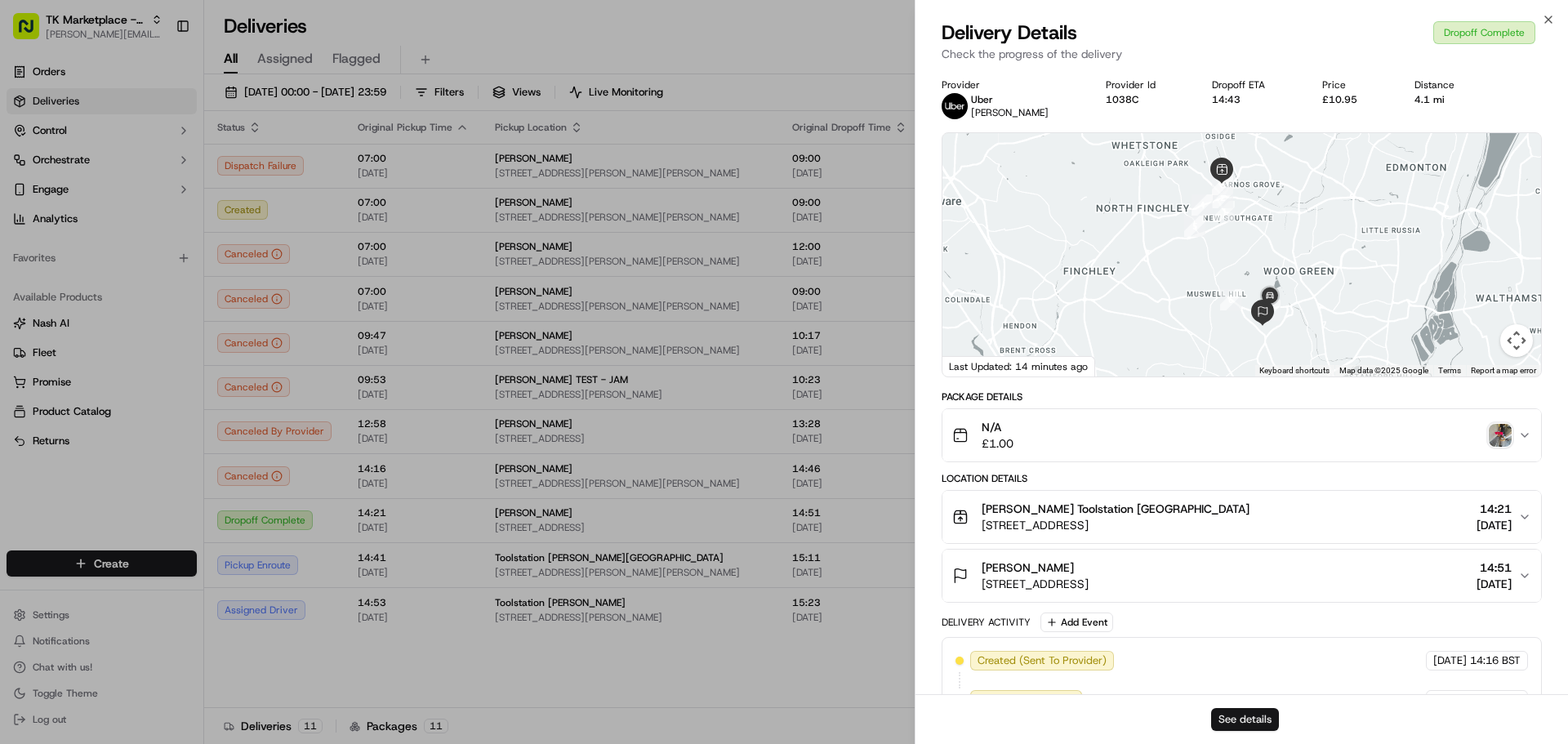
click at [1240, 709] on button "See details" at bounding box center [1244, 719] width 68 height 23
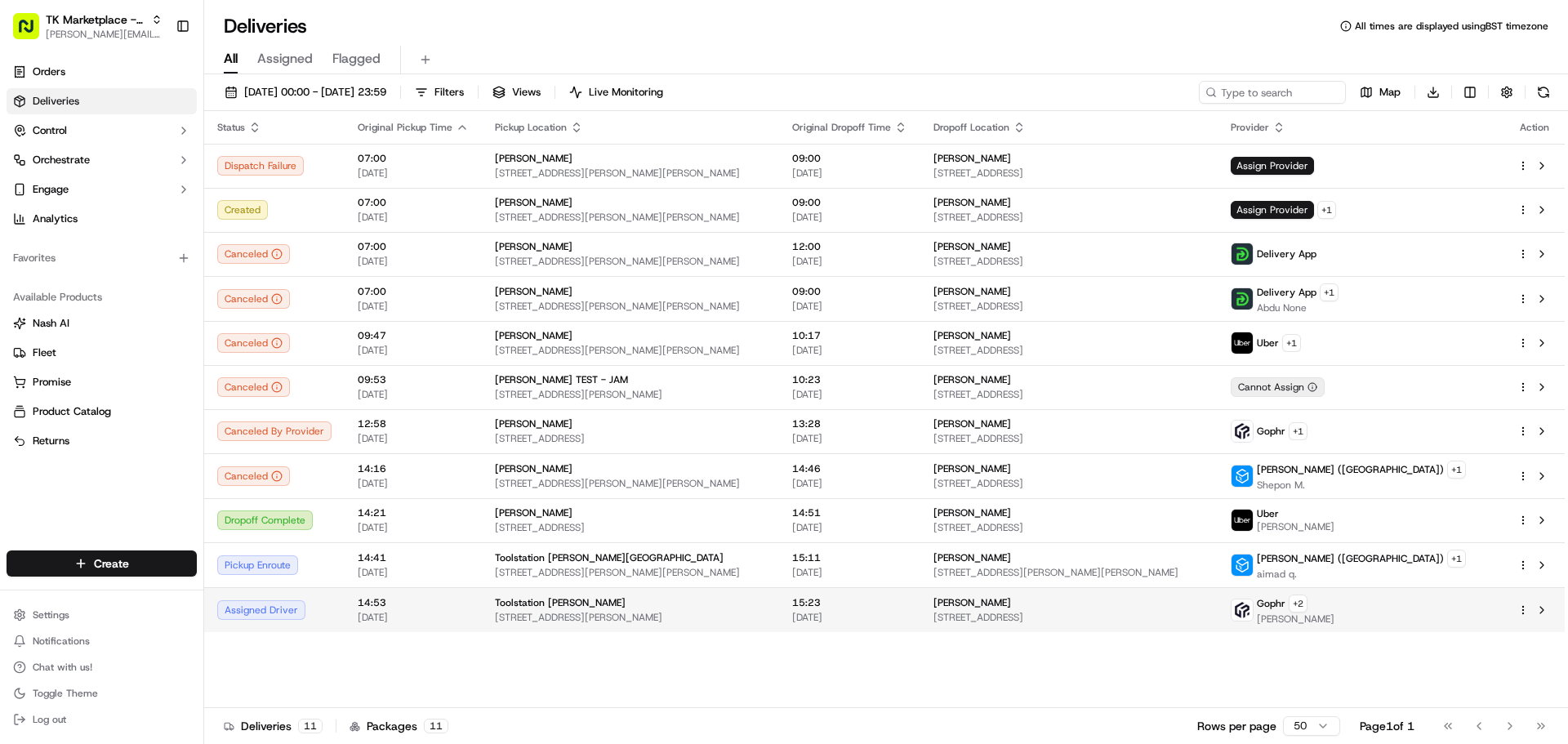
click at [661, 609] on div "Toolstation [PERSON_NAME]" at bounding box center [630, 603] width 271 height 13
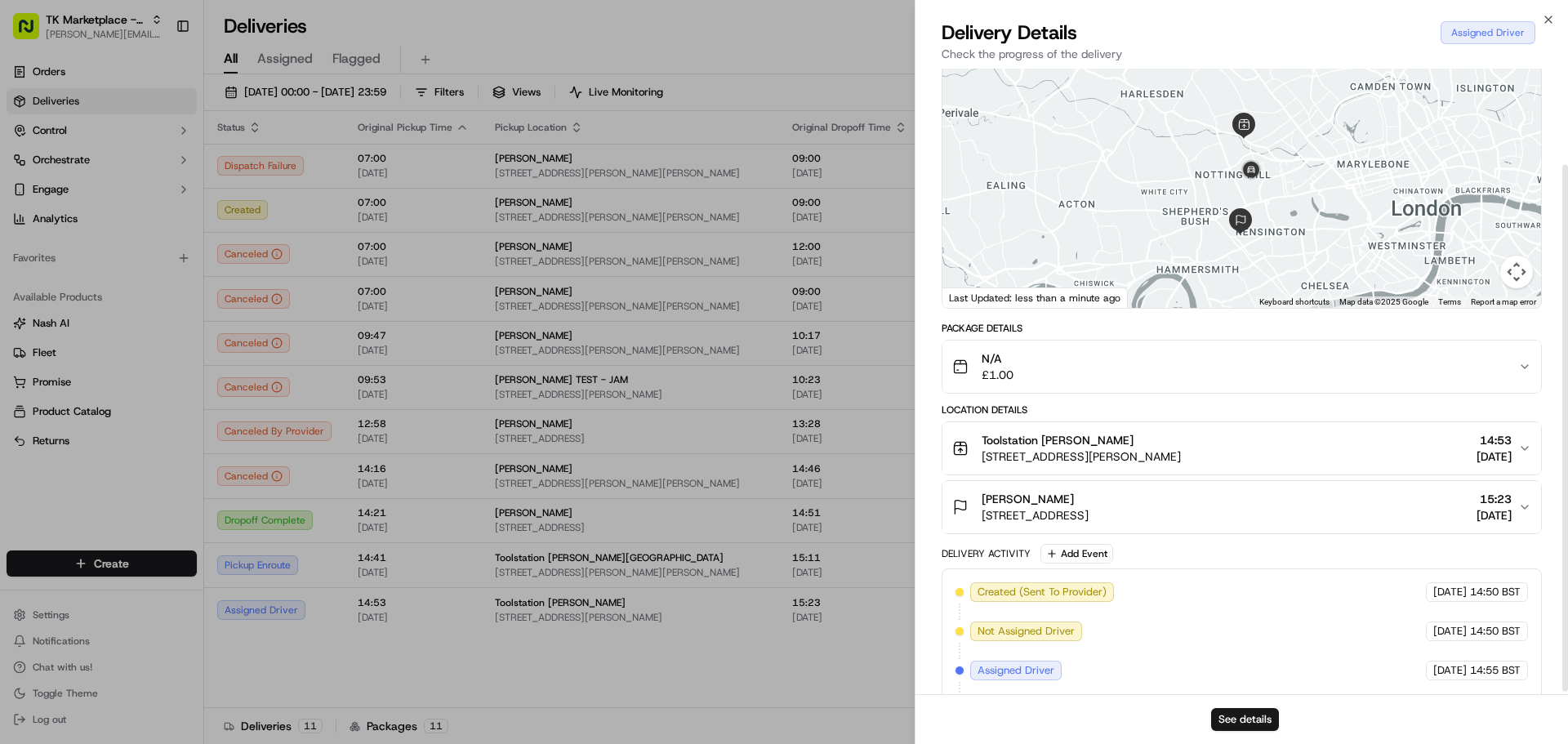
scroll to position [117, 0]
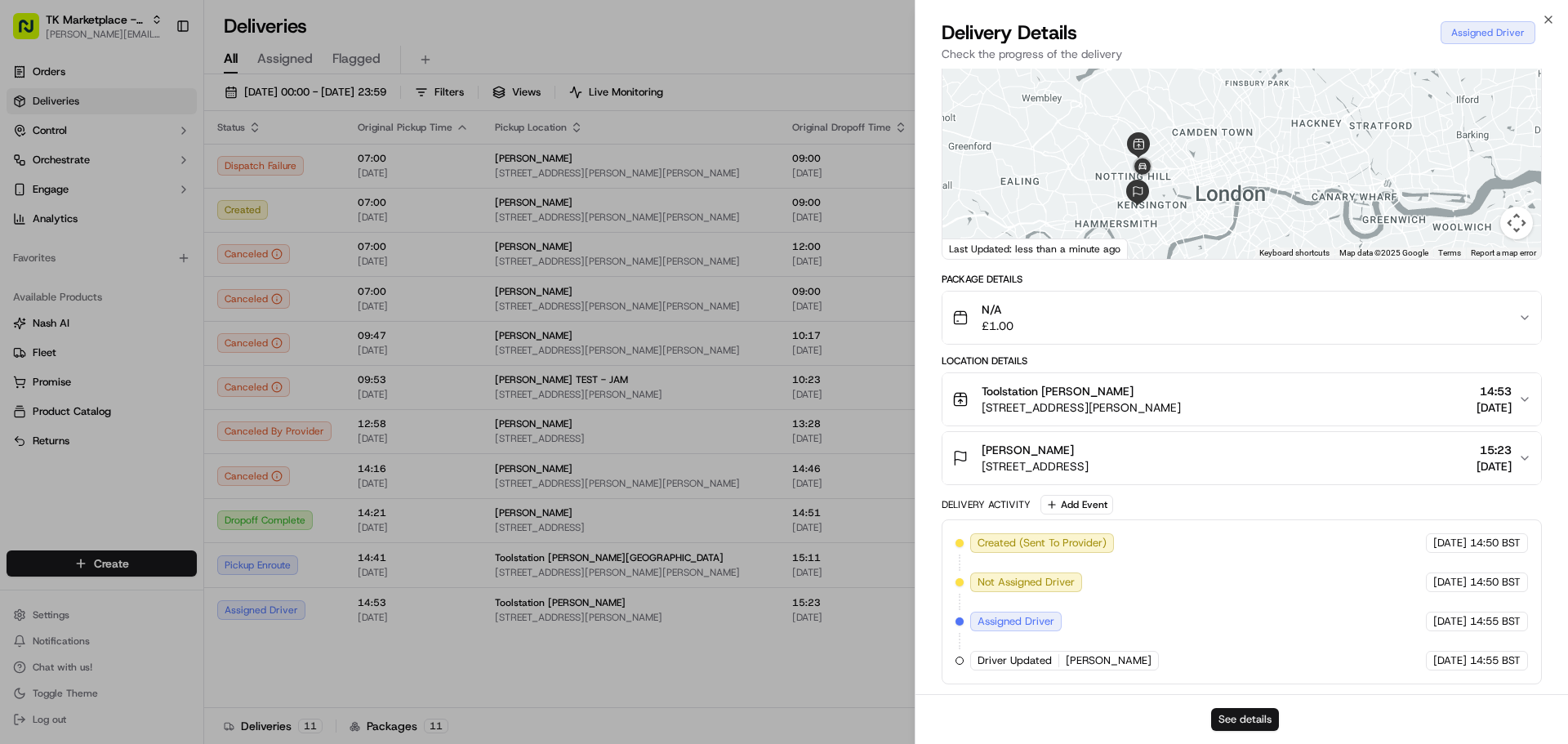
click at [1244, 724] on button "See details" at bounding box center [1244, 719] width 68 height 23
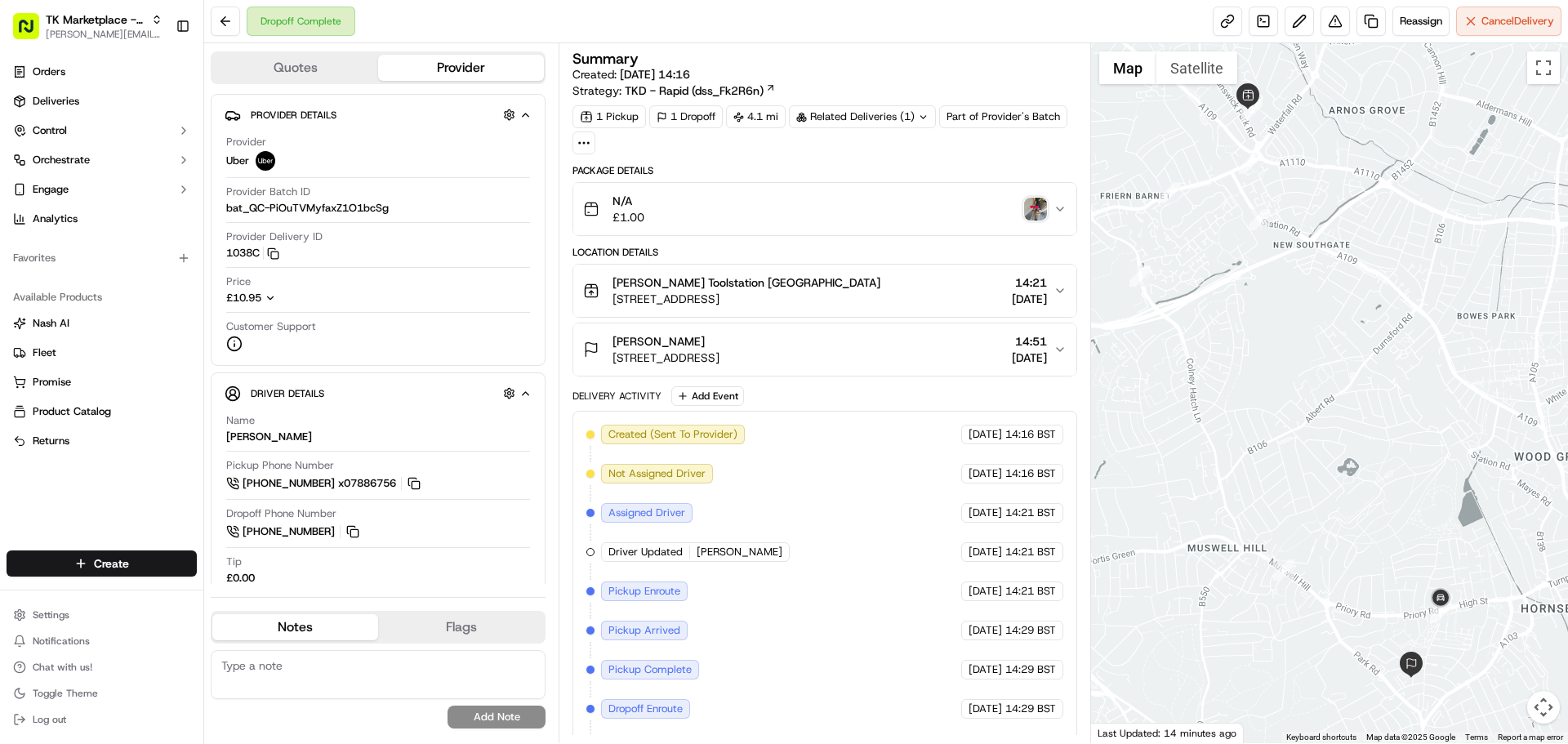
click at [769, 220] on div "N/A £1.00" at bounding box center [817, 209] width 470 height 33
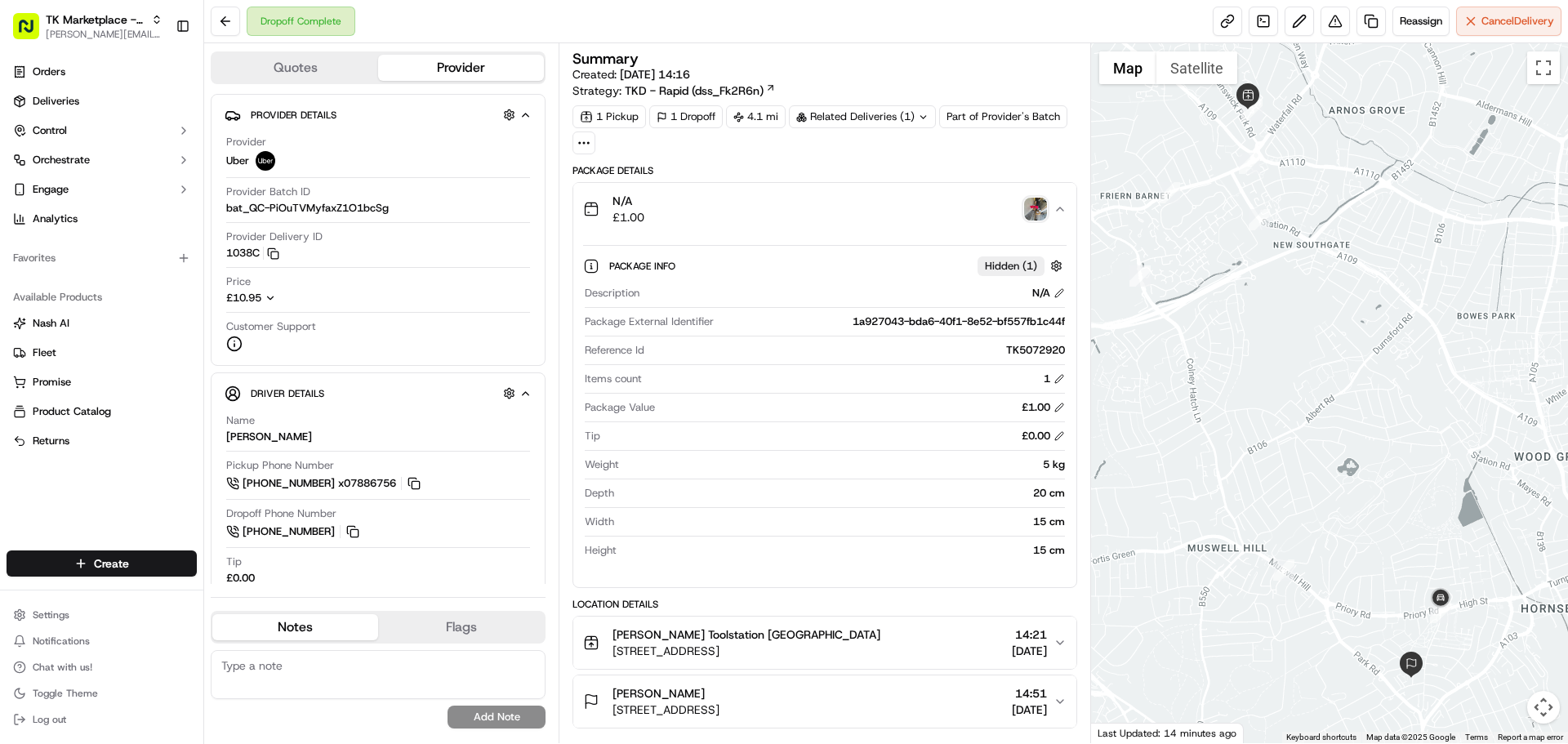
click at [769, 220] on div "N/A £1.00" at bounding box center [817, 209] width 470 height 33
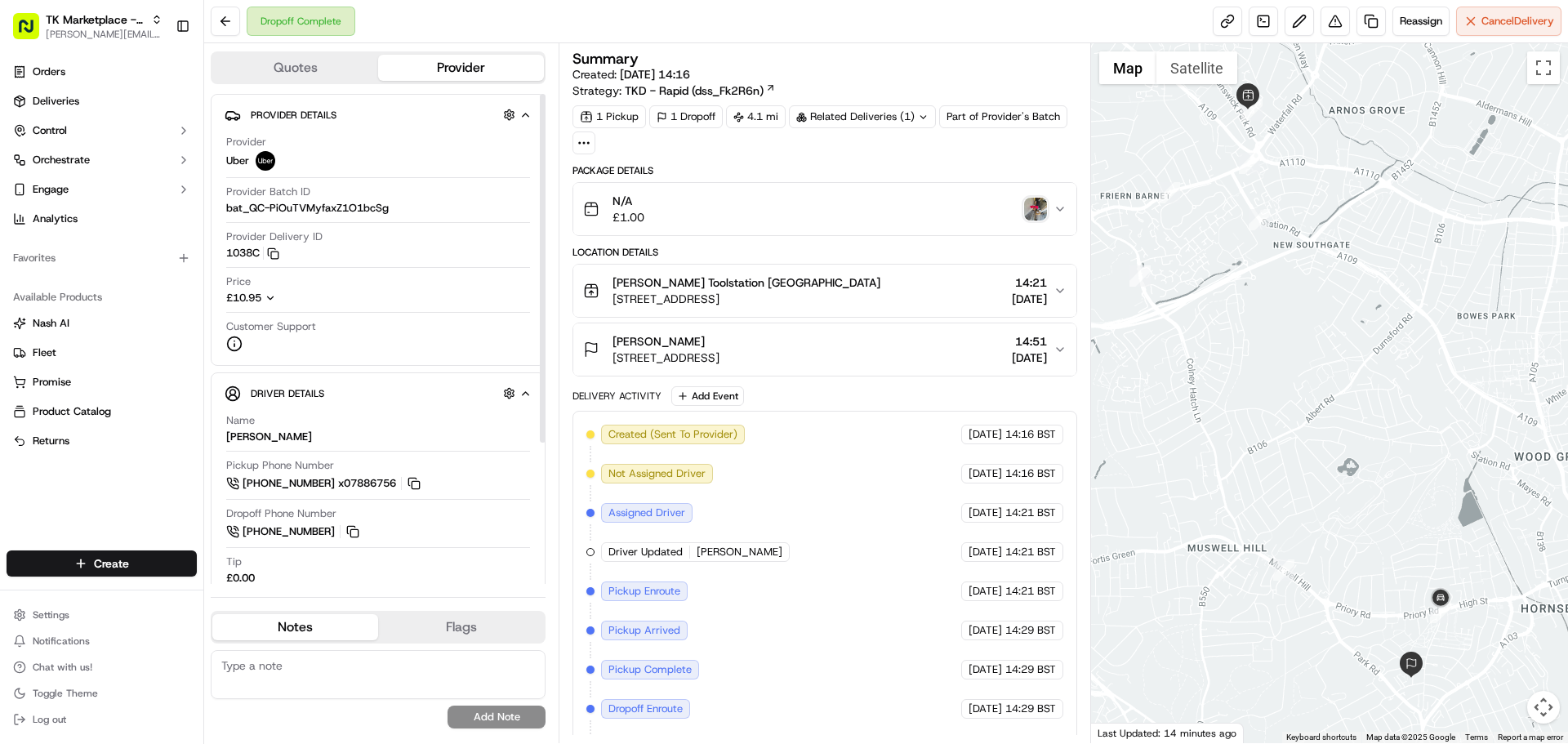
click at [799, 213] on div "N/A £1.00" at bounding box center [817, 209] width 470 height 33
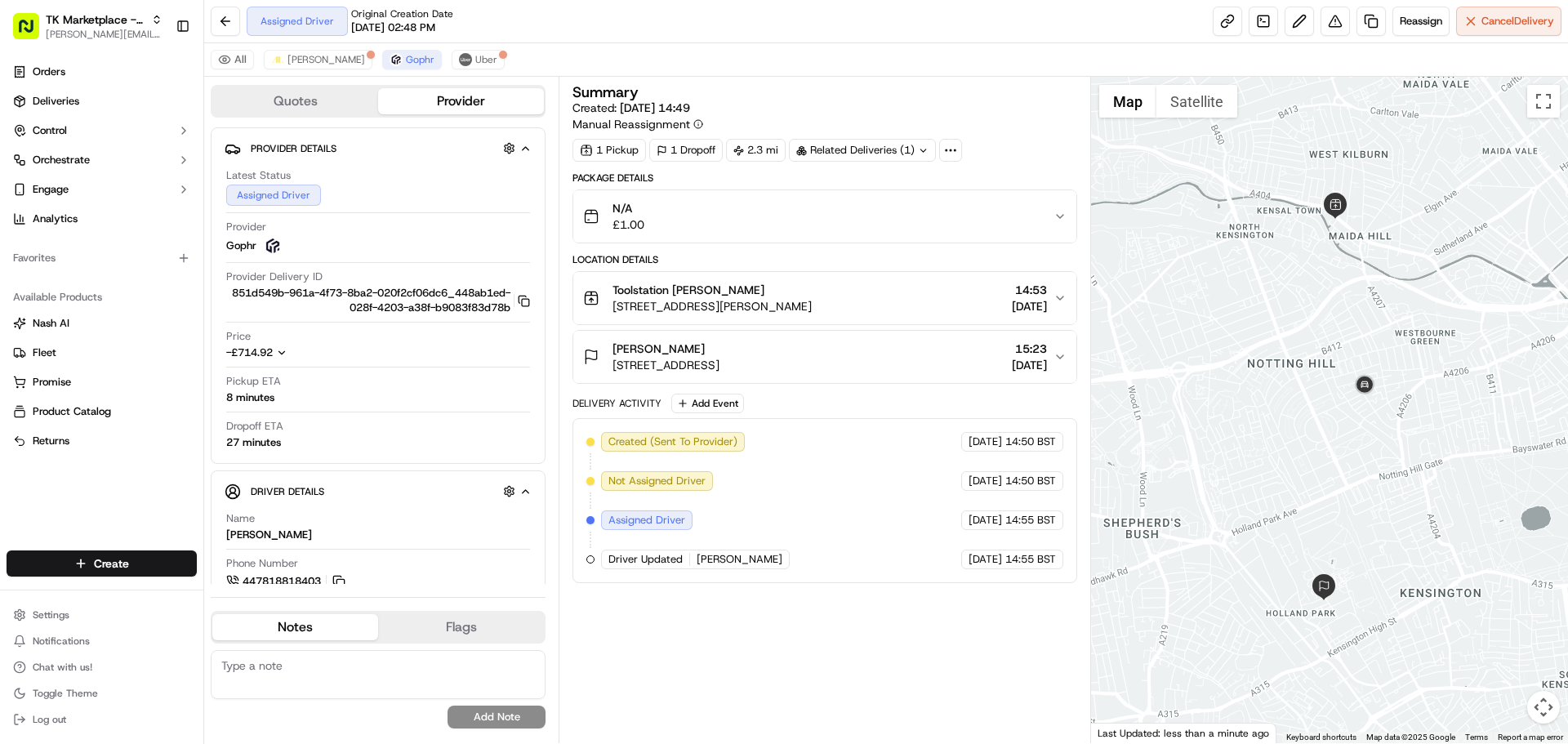
click at [546, 63] on div "All Addison Lee Gophr Uber" at bounding box center [885, 60] width 1363 height 33
click at [876, 218] on div "N/A £1.00" at bounding box center [817, 216] width 470 height 33
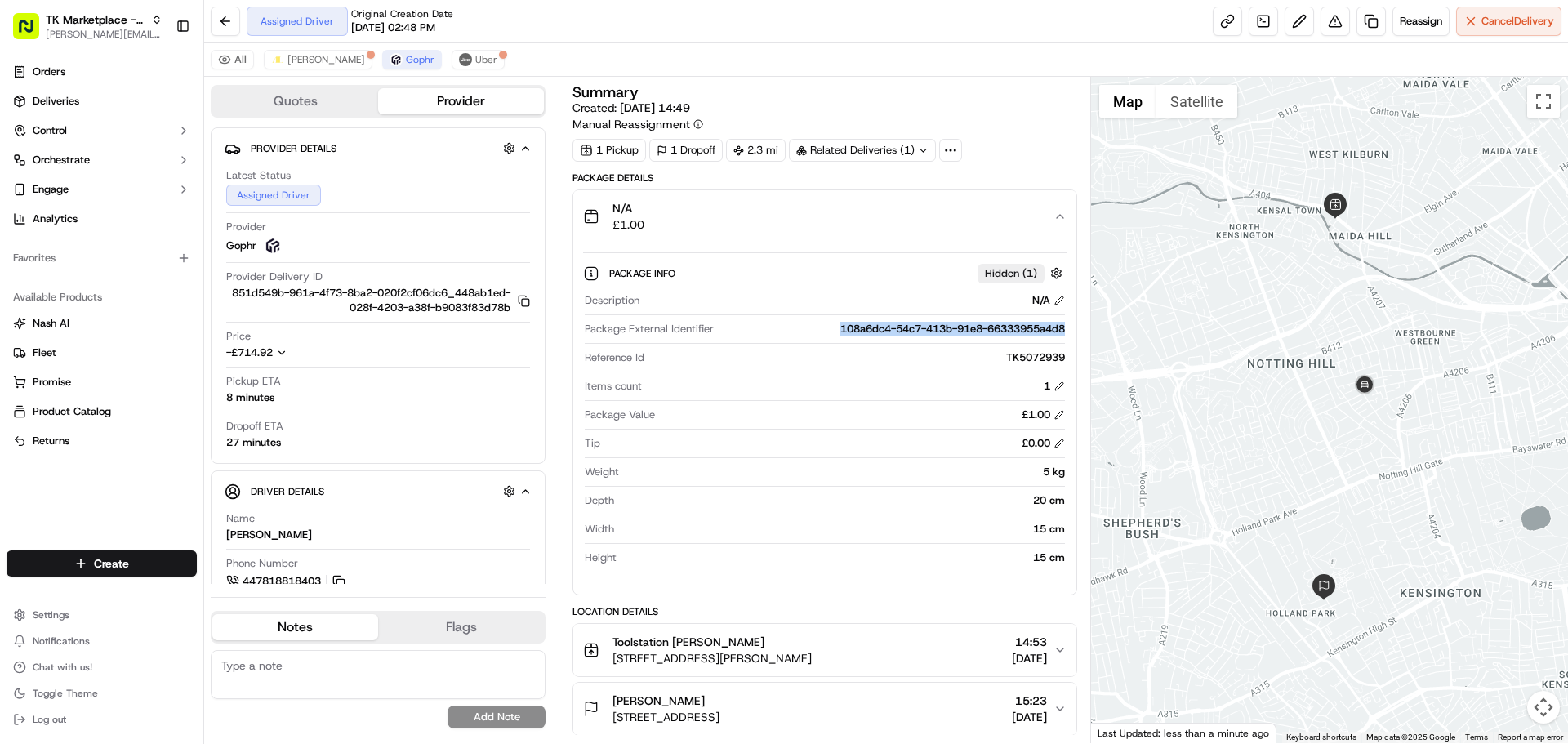
drag, startPoint x: 824, startPoint y: 327, endPoint x: 1066, endPoint y: 338, distance: 242.2
click at [1066, 338] on div "Package Info Hidden ( 1 ) Description N/A Package External Identifier 108a6dc4-…" at bounding box center [824, 411] width 502 height 339
copy div "108a6dc4-54c7-413b-91e8-66333955a4d8"
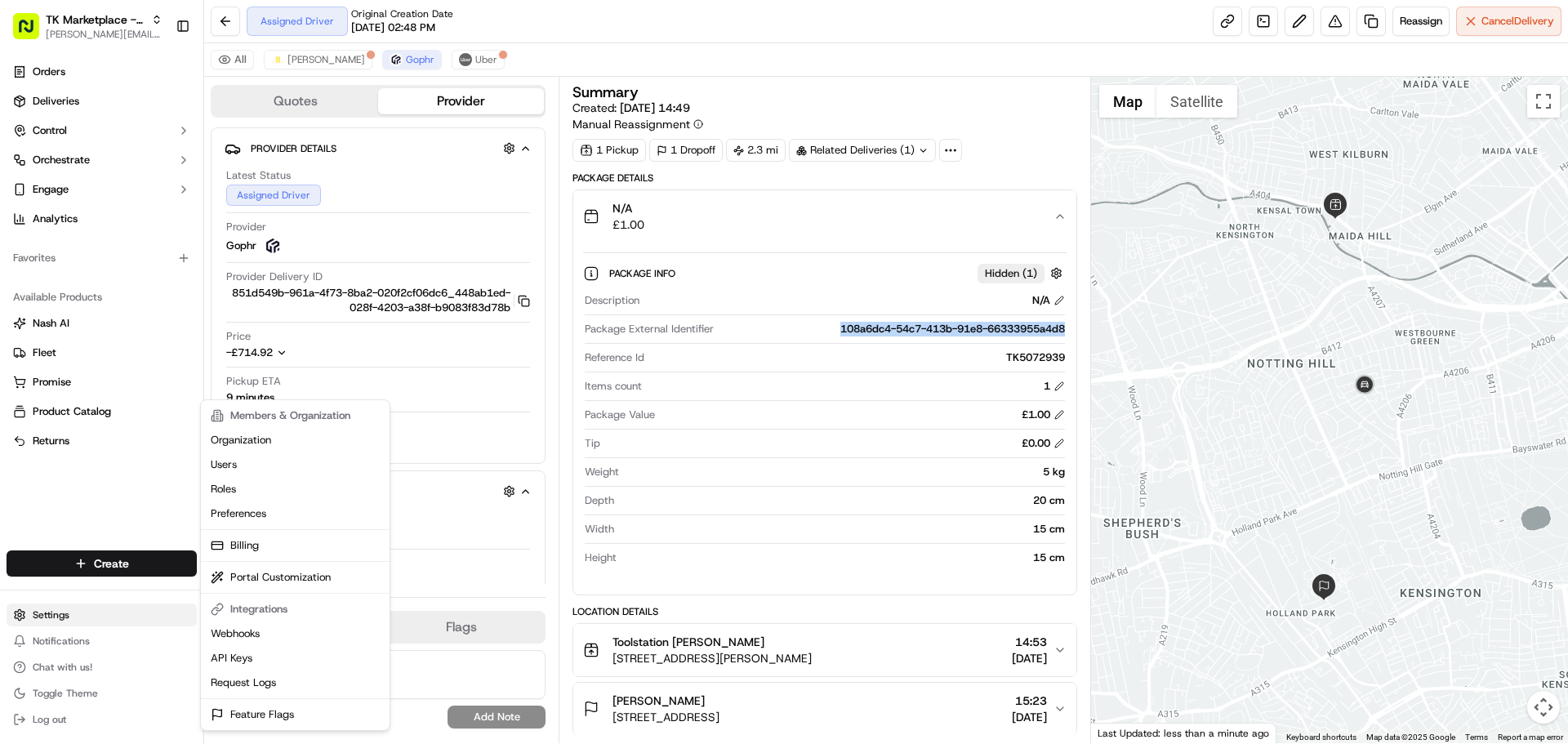
click at [83, 604] on html "TK Marketplace - TKD joao.alpuim@hackandcraft.com Toggle Sidebar Orders Deliver…" at bounding box center [784, 372] width 1568 height 744
click at [266, 632] on link "Webhooks" at bounding box center [295, 633] width 182 height 25
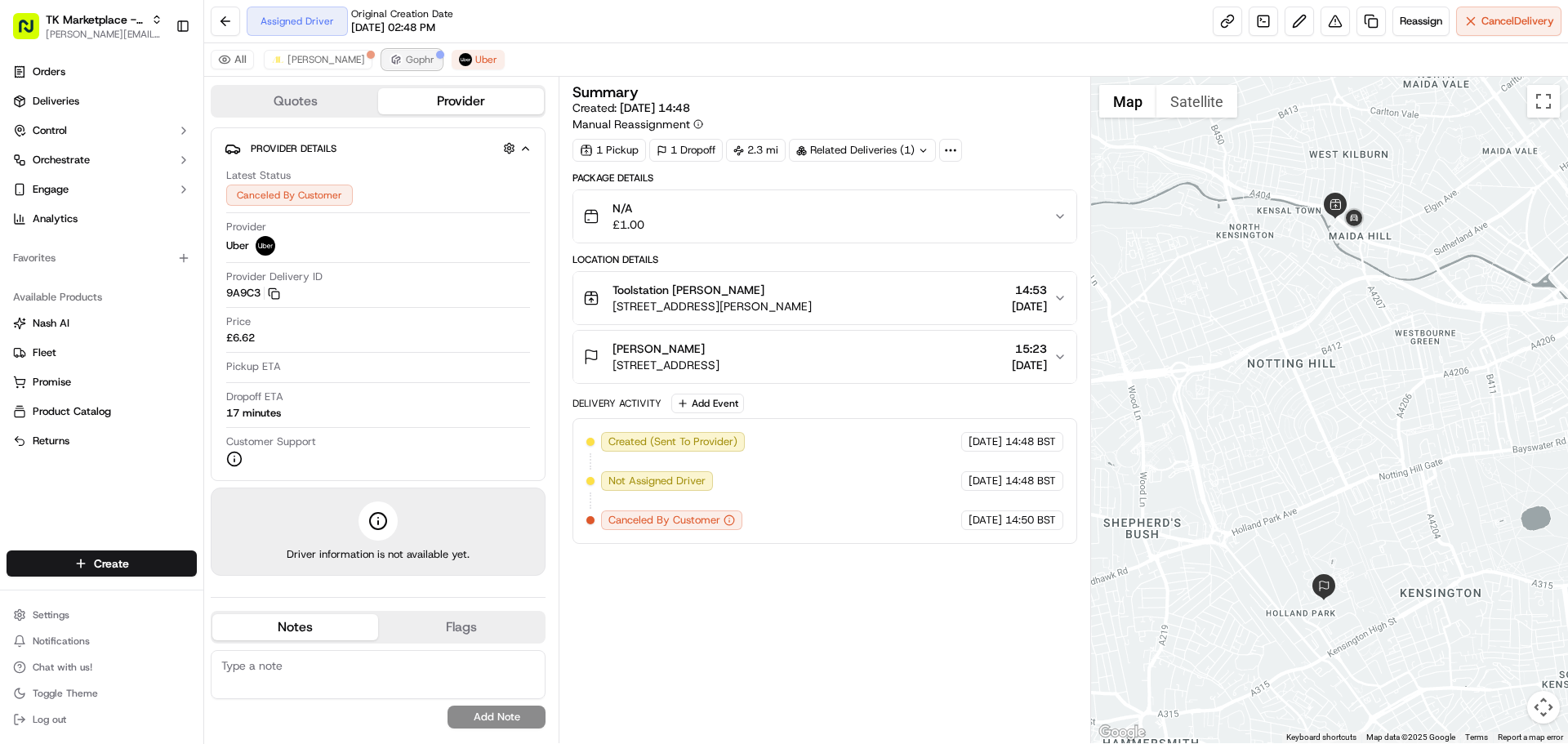
click at [406, 63] on span "Gophr" at bounding box center [420, 59] width 28 height 13
